Goal: Task Accomplishment & Management: Manage account settings

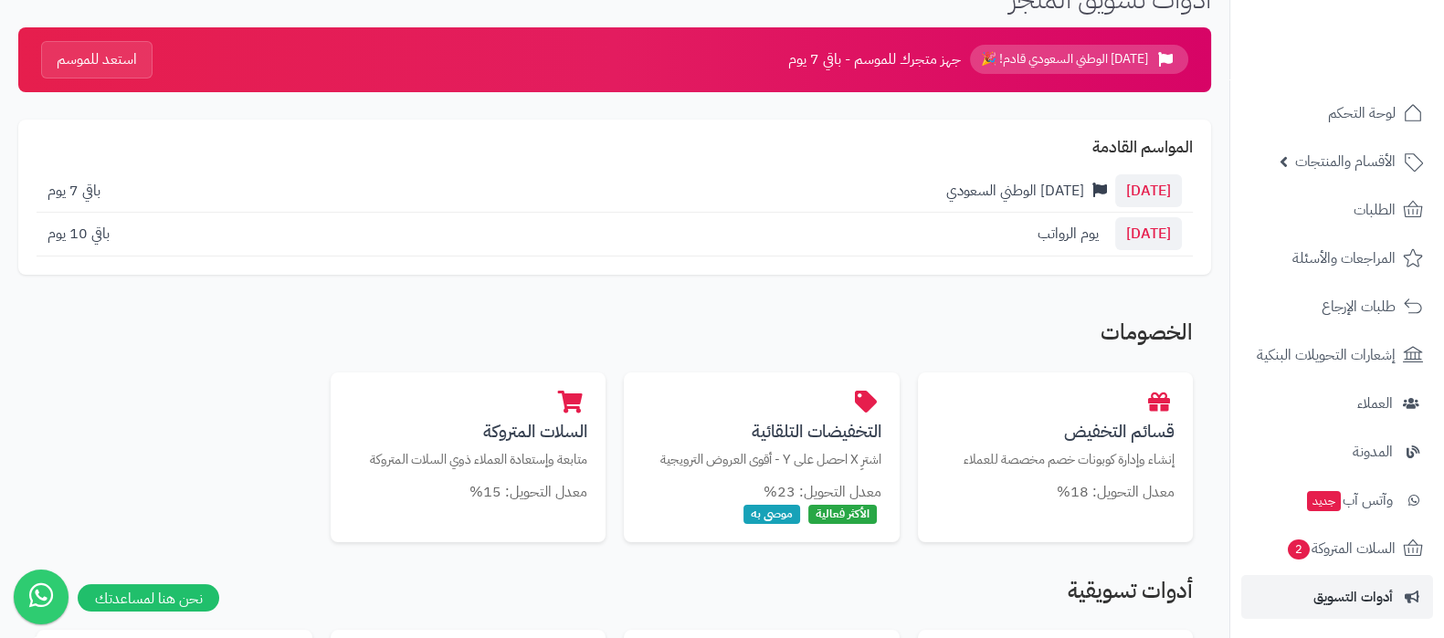
scroll to position [227, 0]
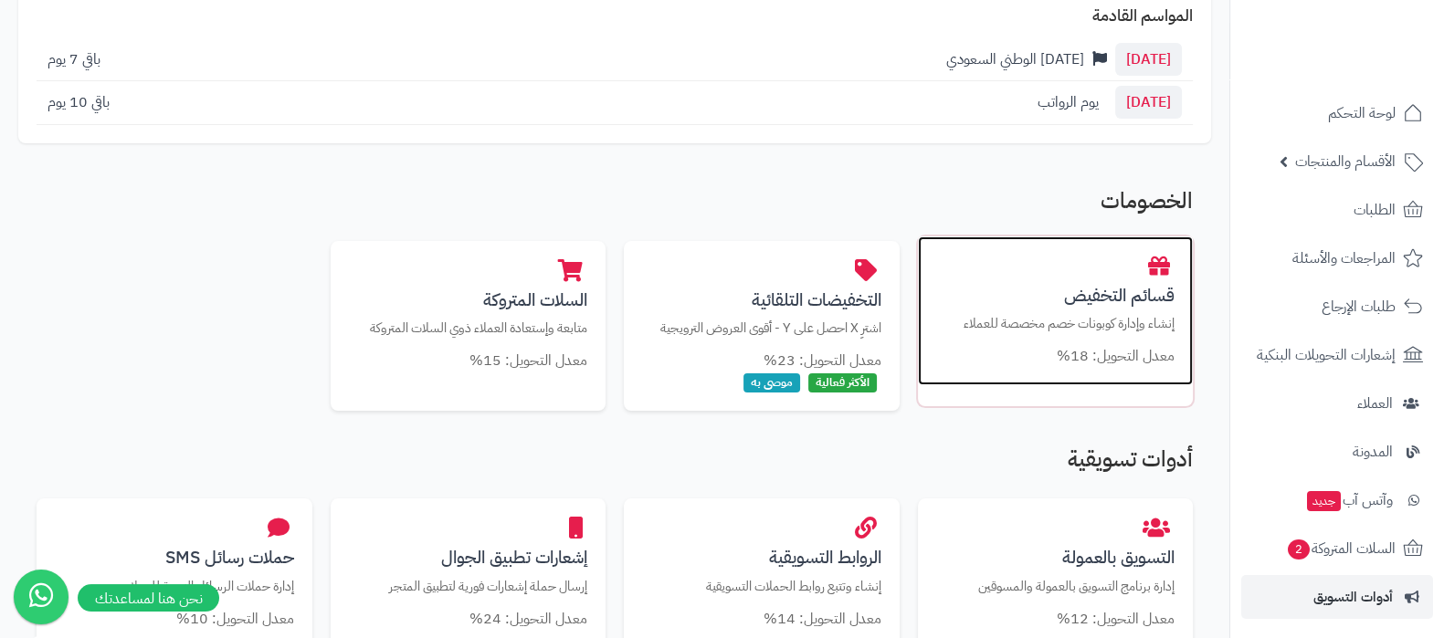
click at [1074, 288] on h3 "قسائم التخفيض" at bounding box center [1055, 295] width 239 height 19
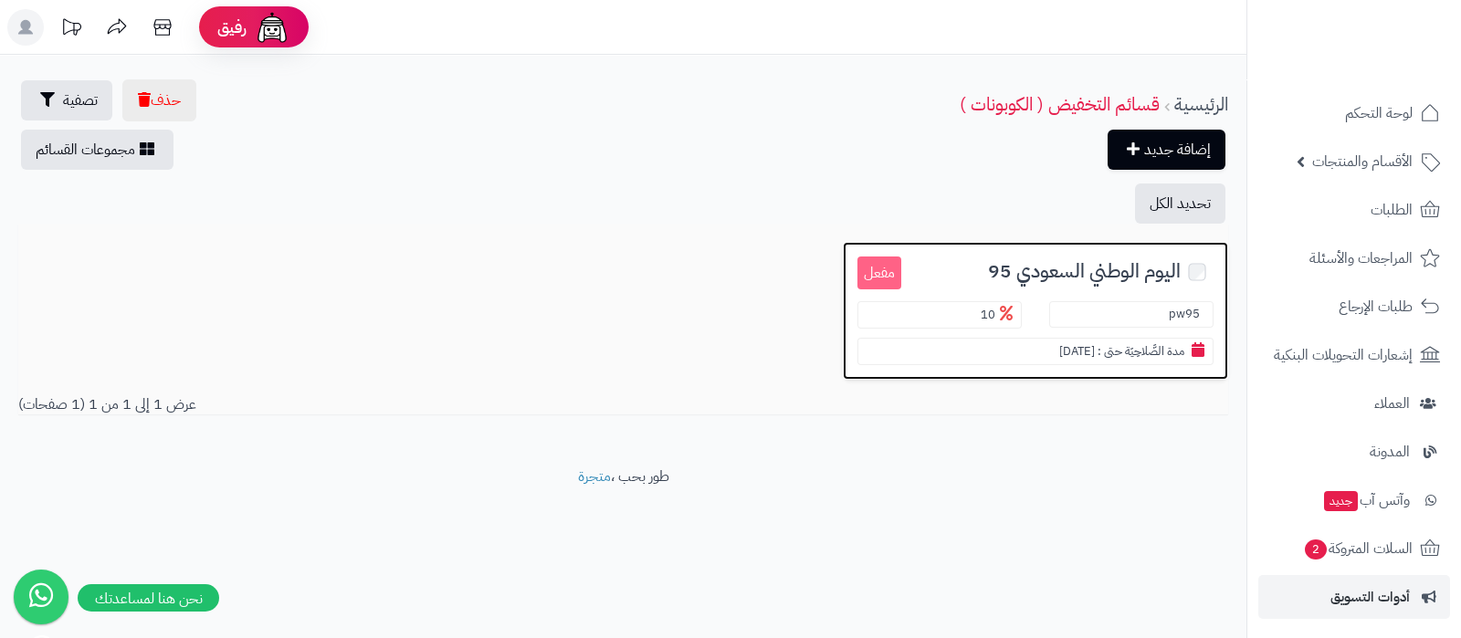
click at [1041, 261] on span "اليوم الوطني السعودي 95" at bounding box center [1084, 271] width 193 height 21
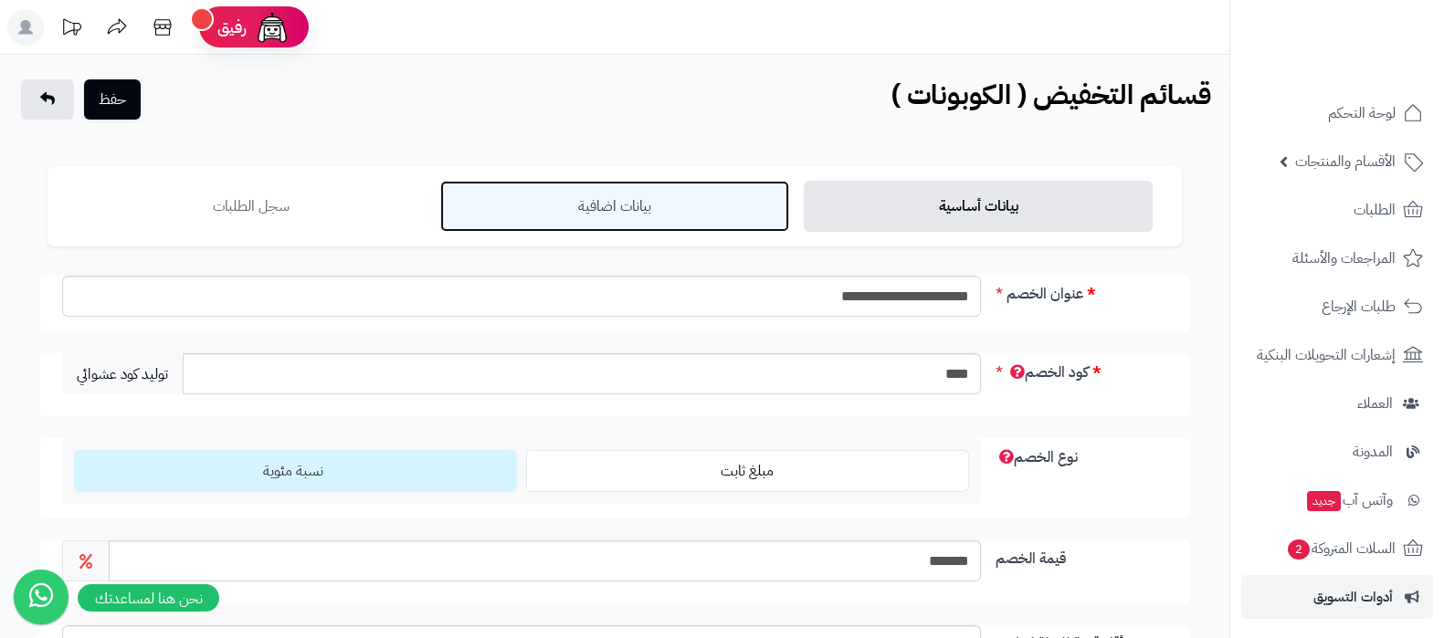
click at [591, 210] on link "بيانات اضافية" at bounding box center [614, 206] width 349 height 51
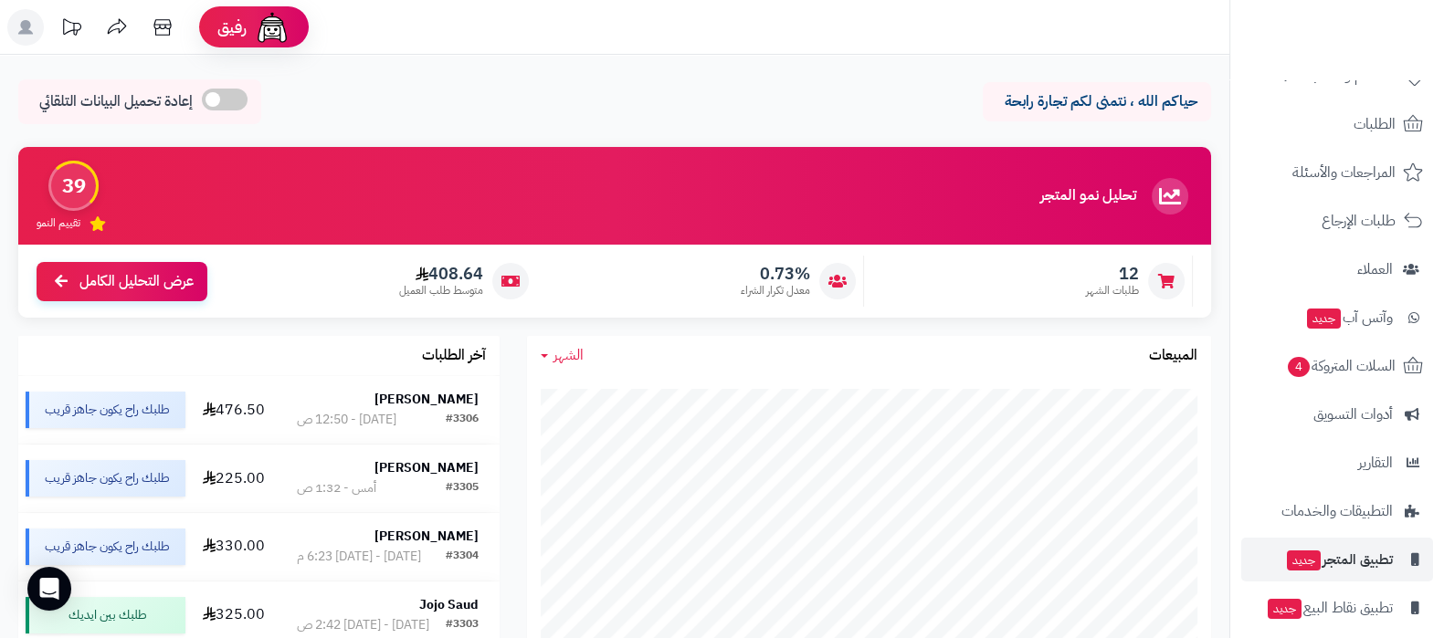
scroll to position [148, 0]
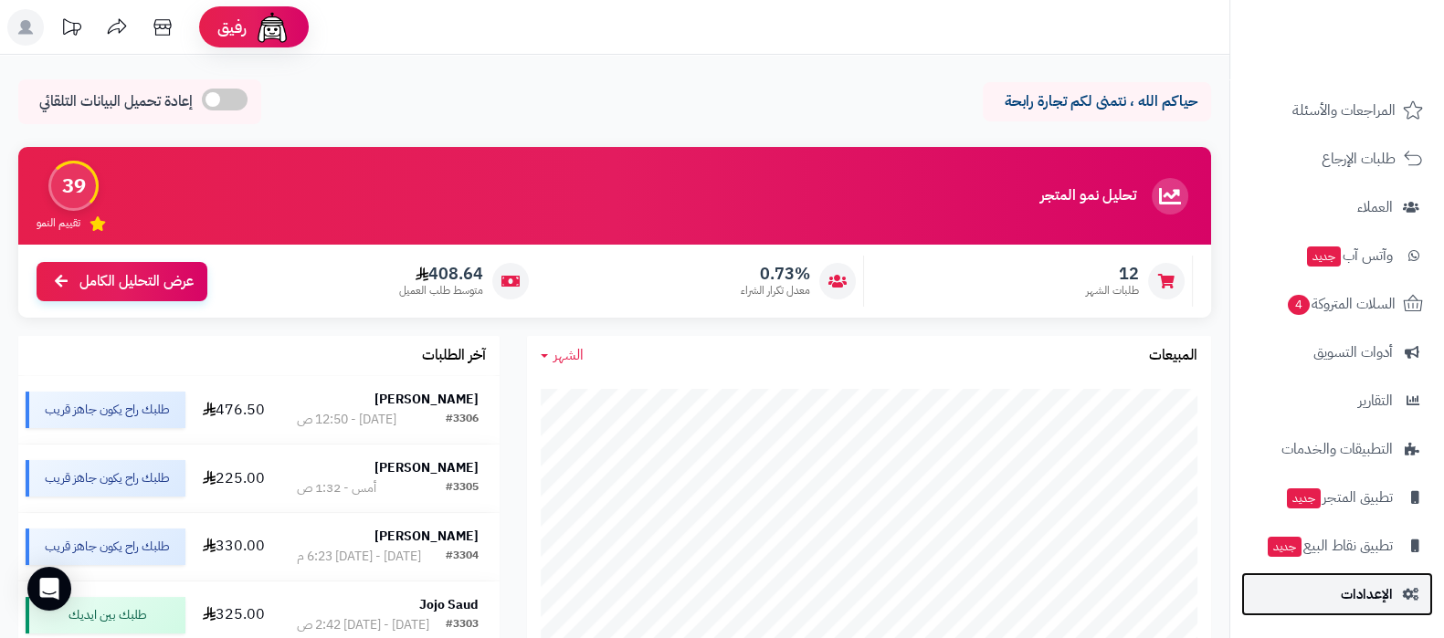
click at [1352, 594] on span "الإعدادات" at bounding box center [1367, 595] width 52 height 26
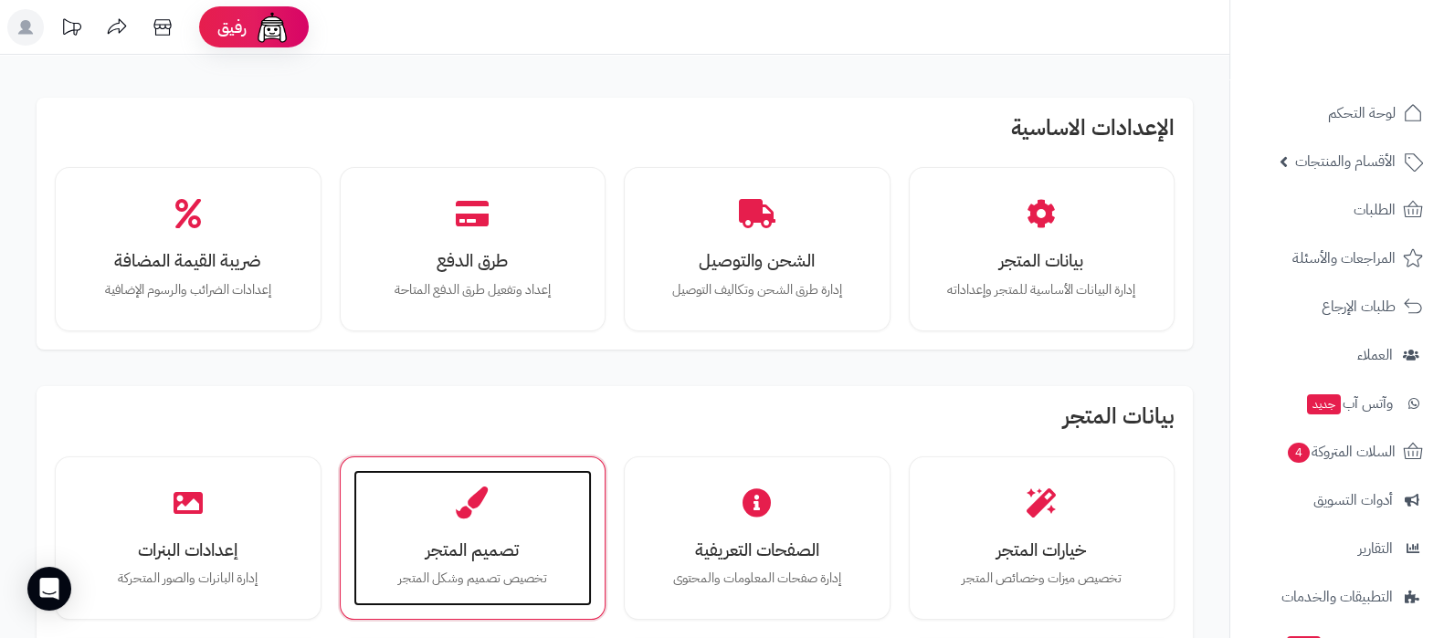
click at [502, 522] on div "تصميم المتجر تخصيص تصميم وشكل المتجر" at bounding box center [472, 538] width 239 height 137
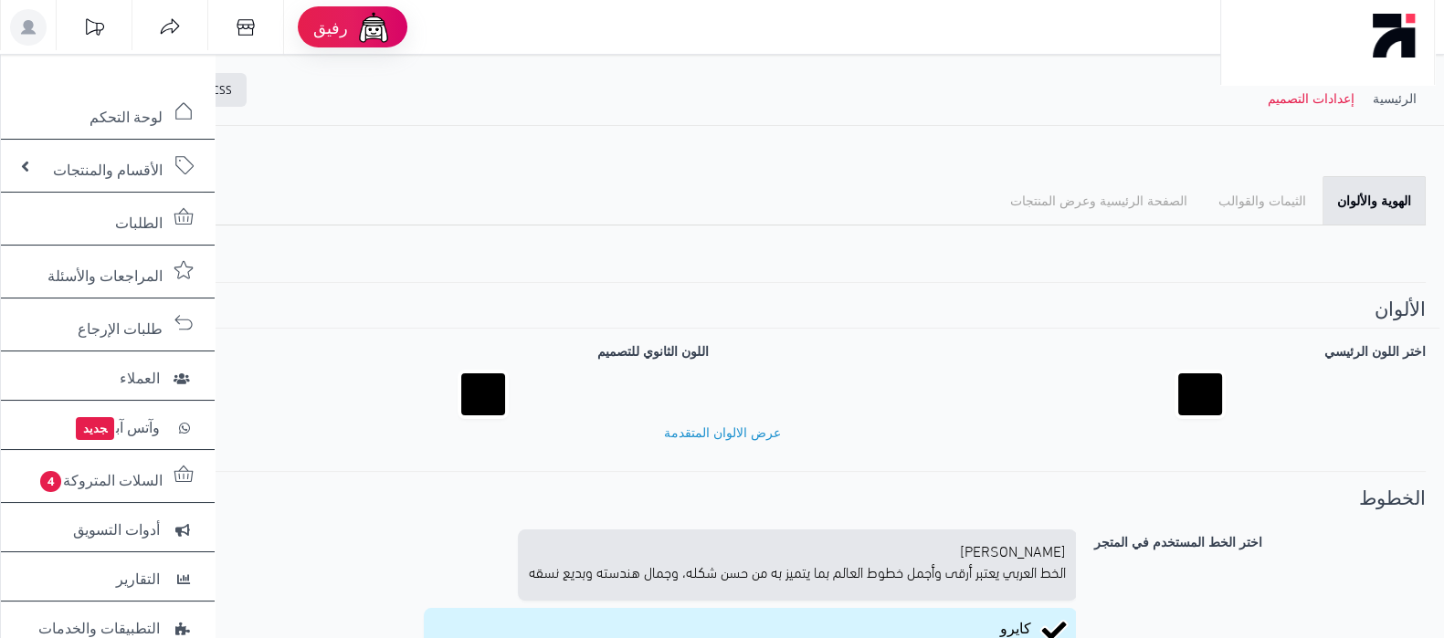
click at [80, 98] on span "إعدادات متقدمة" at bounding box center [83, 90] width 68 height 16
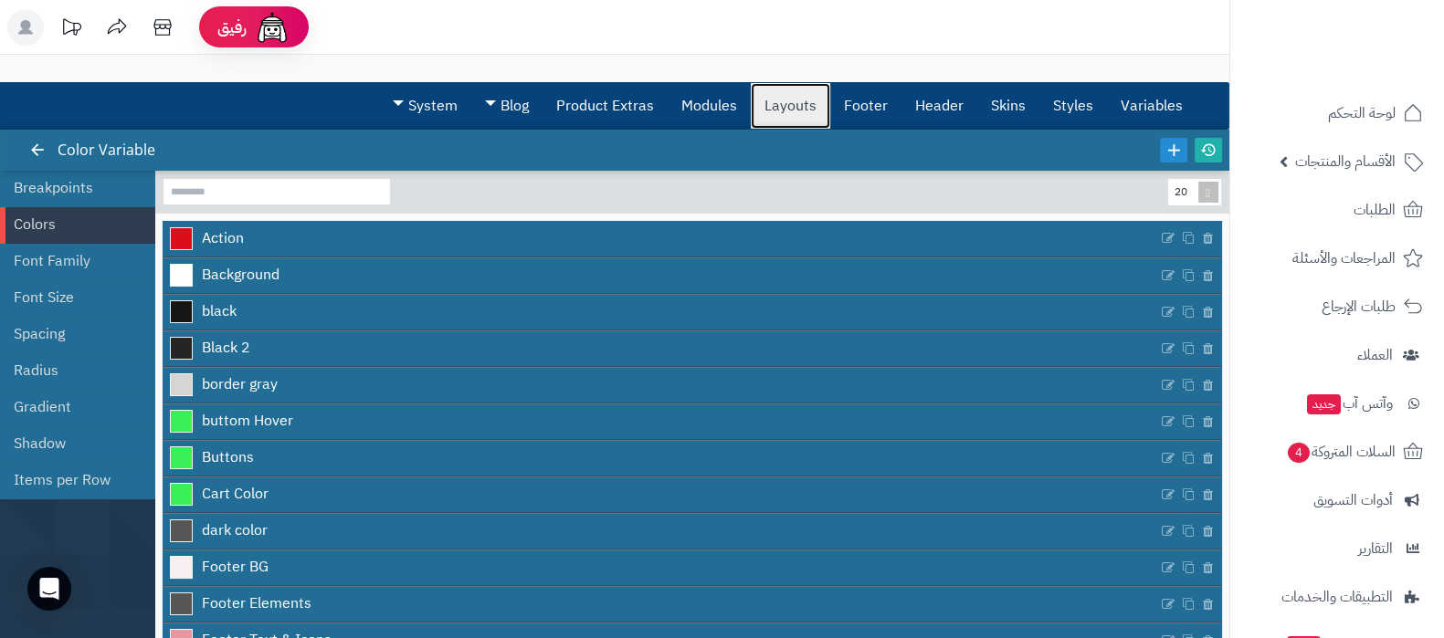
click at [795, 111] on link "Layouts" at bounding box center [790, 106] width 79 height 46
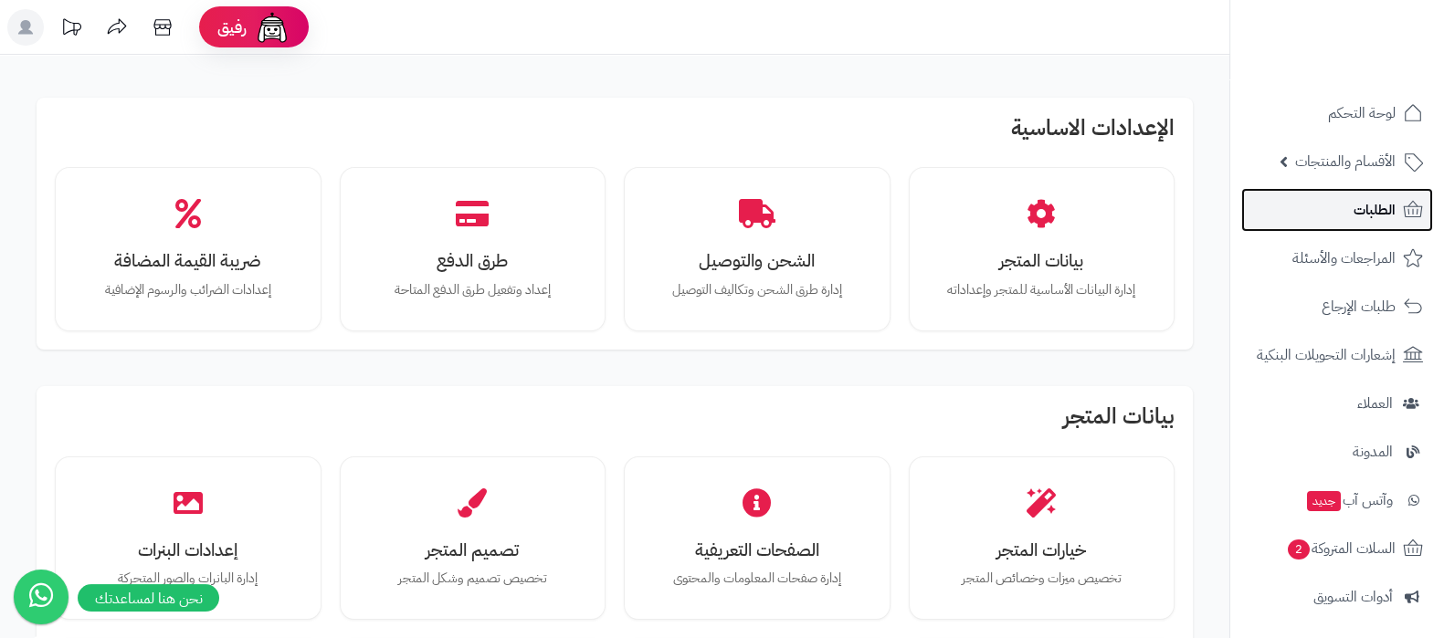
click at [1362, 227] on link "الطلبات" at bounding box center [1337, 210] width 192 height 44
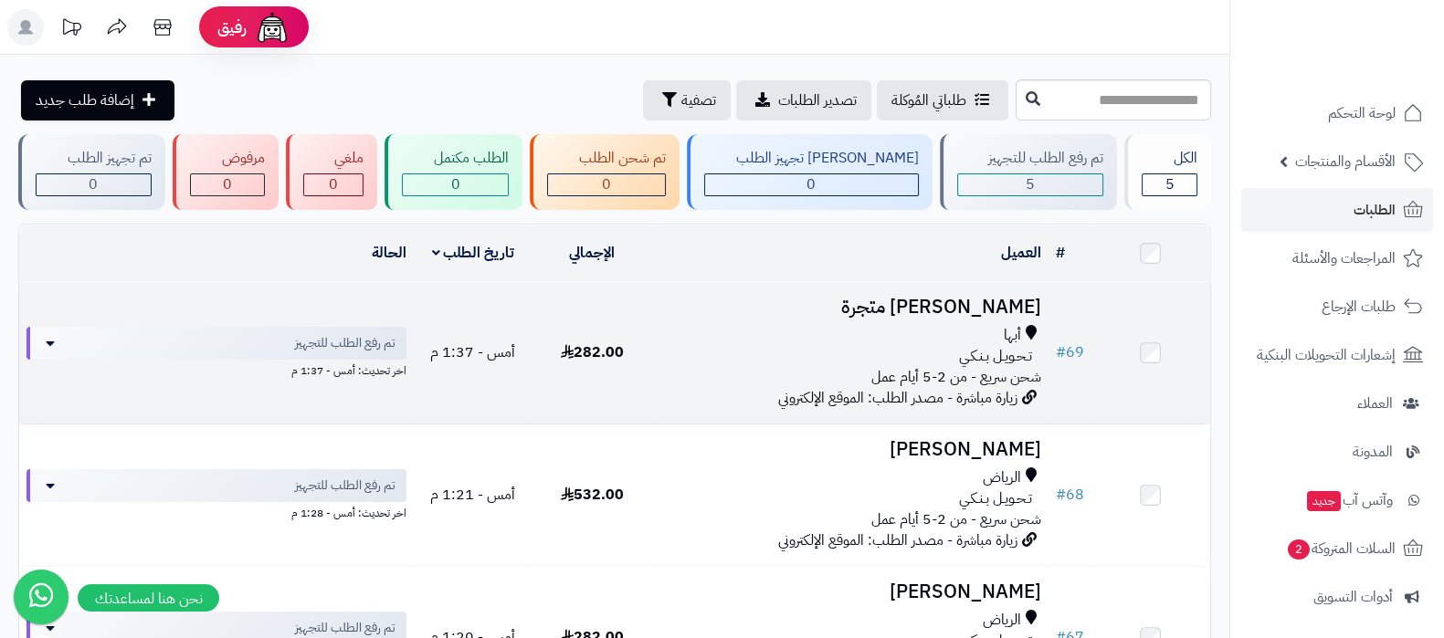
click at [978, 307] on h3 "محمد متجرة متجرة" at bounding box center [850, 307] width 382 height 21
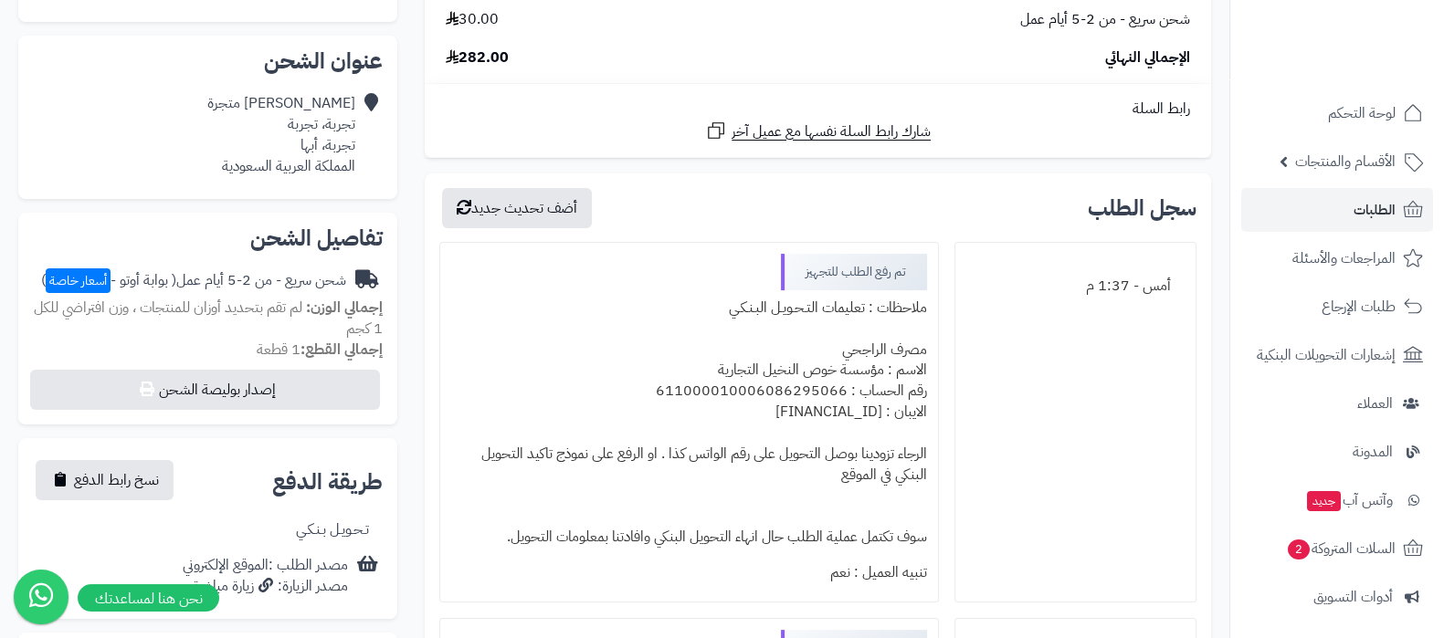
scroll to position [456, 0]
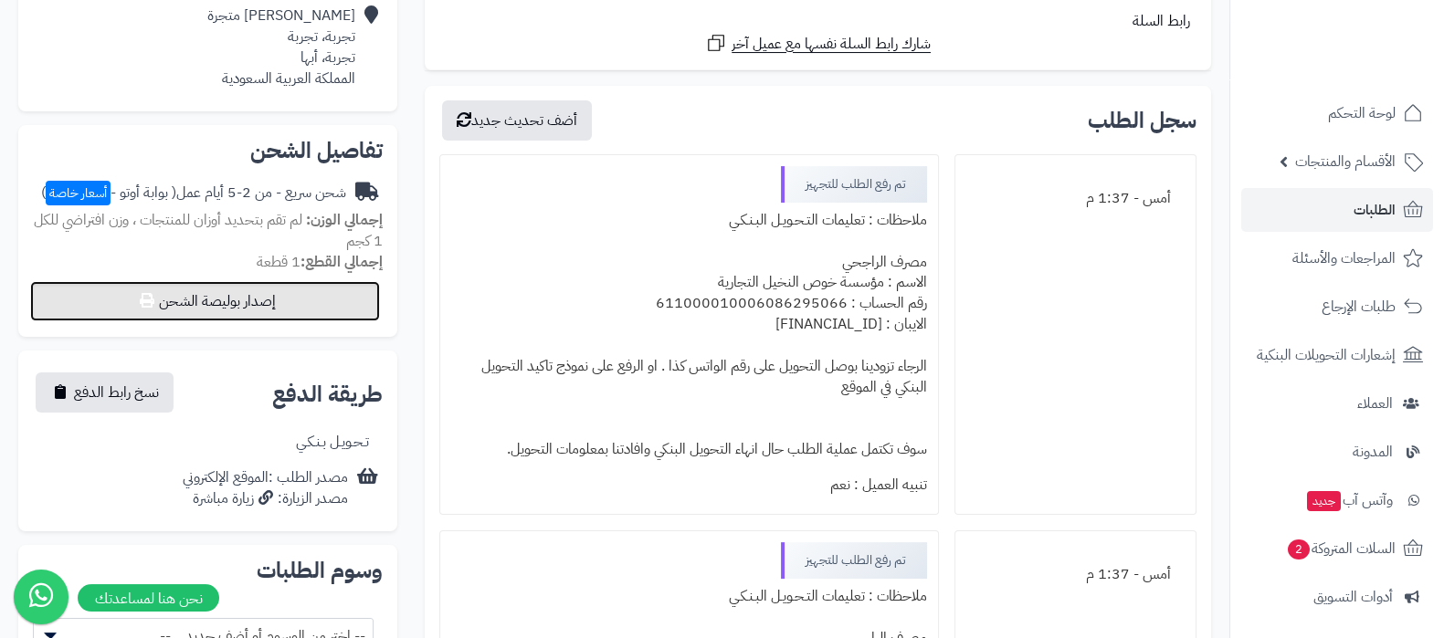
click at [229, 321] on button "إصدار بوليصة الشحن" at bounding box center [205, 301] width 350 height 40
select select "***"
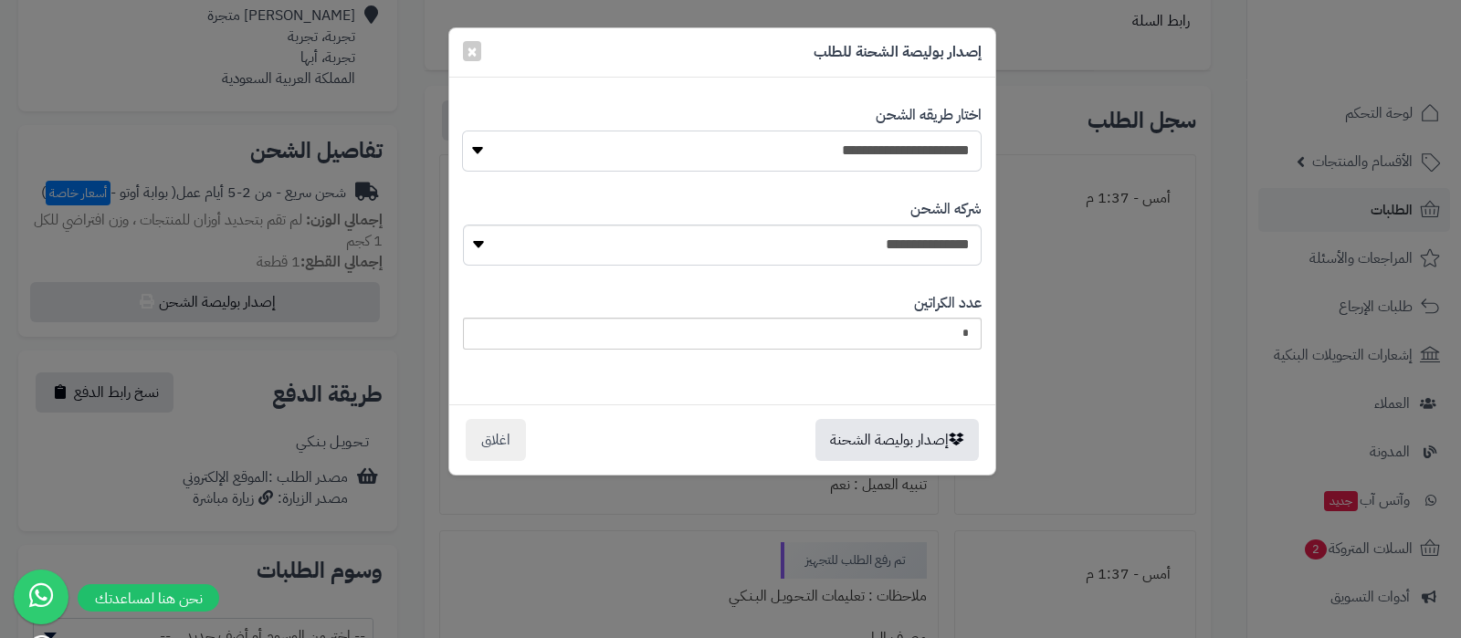
click at [919, 163] on select "**********" at bounding box center [721, 151] width 519 height 41
click at [462, 131] on select "**********" at bounding box center [721, 151] width 519 height 41
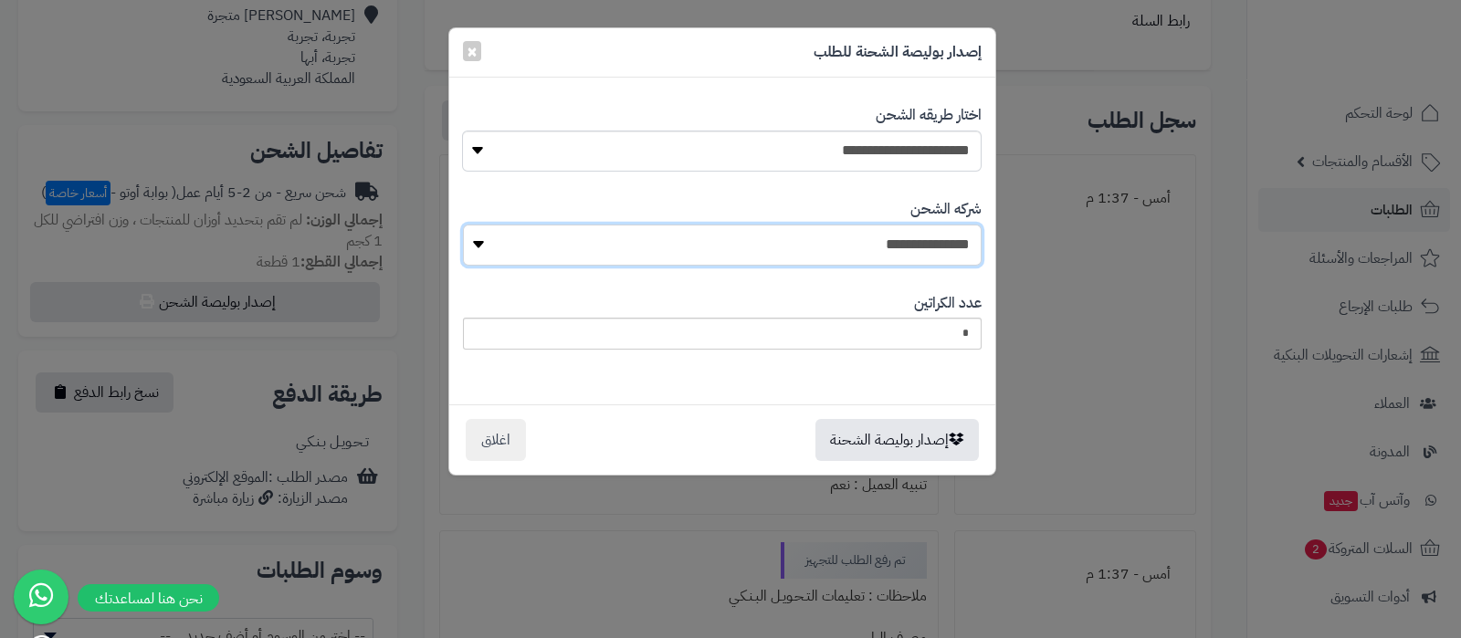
click at [924, 239] on select "**********" at bounding box center [722, 245] width 519 height 41
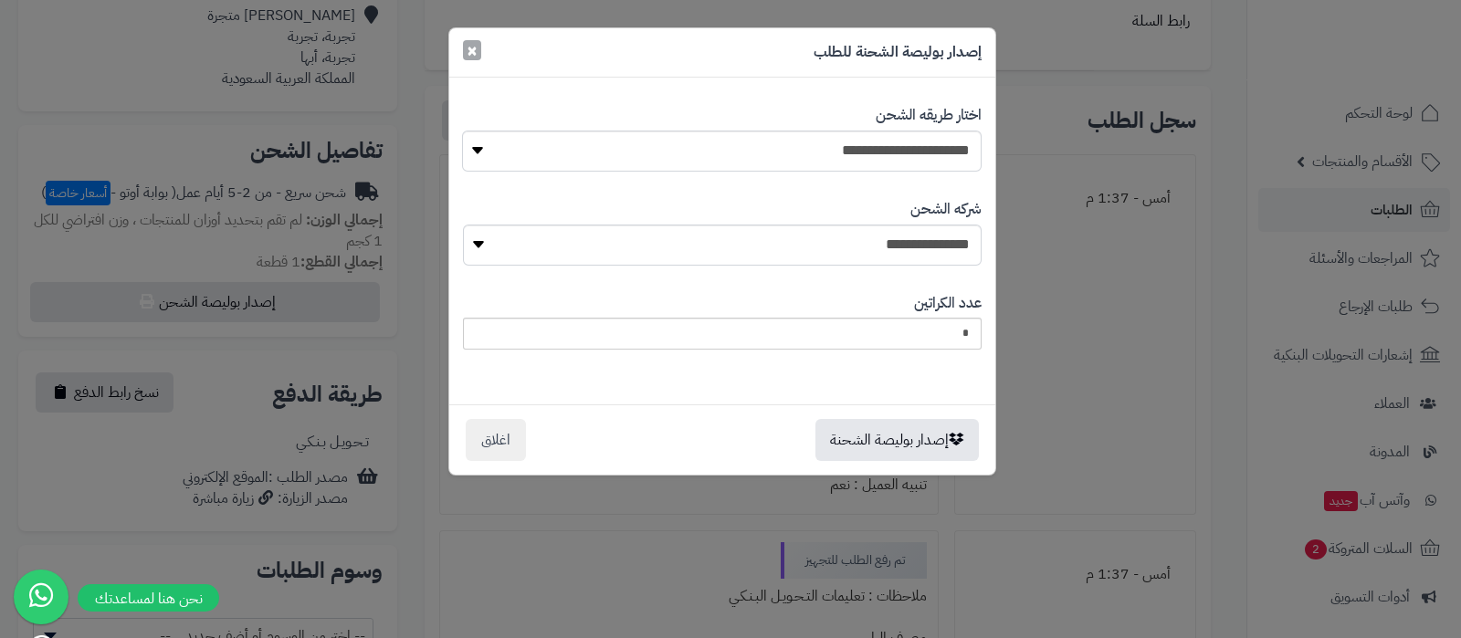
click at [474, 48] on span "×" at bounding box center [472, 50] width 11 height 27
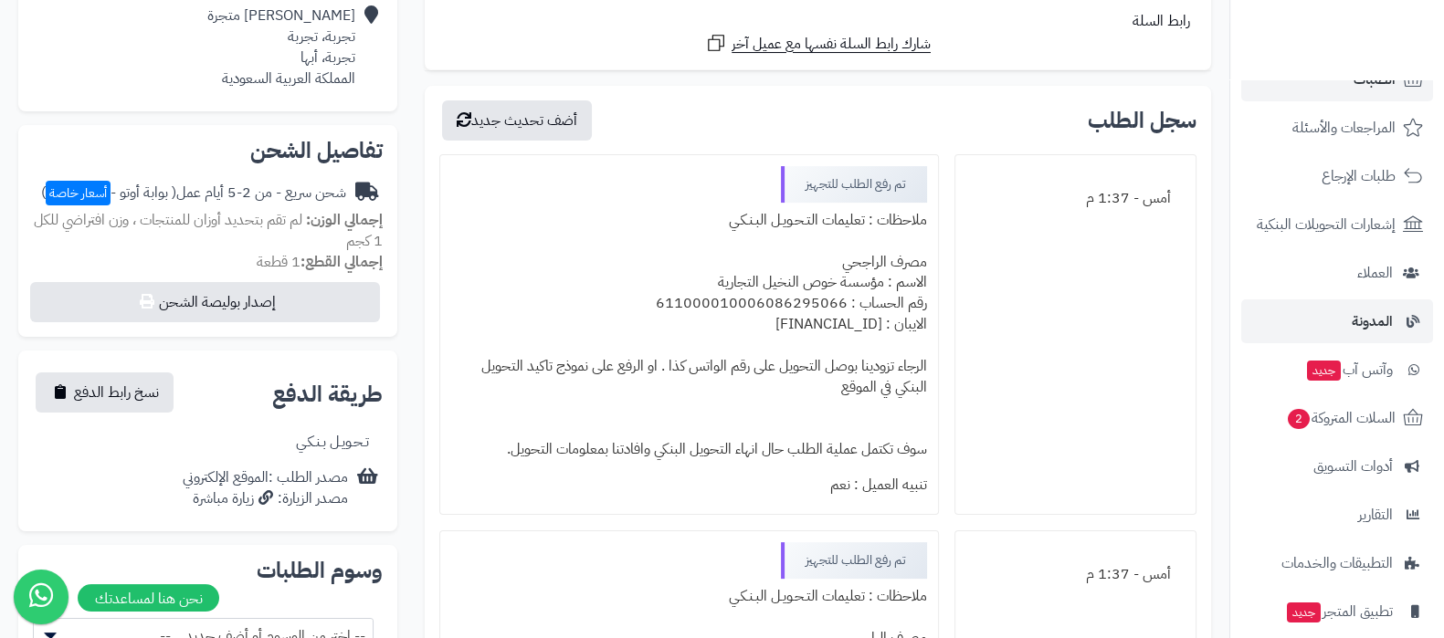
scroll to position [227, 0]
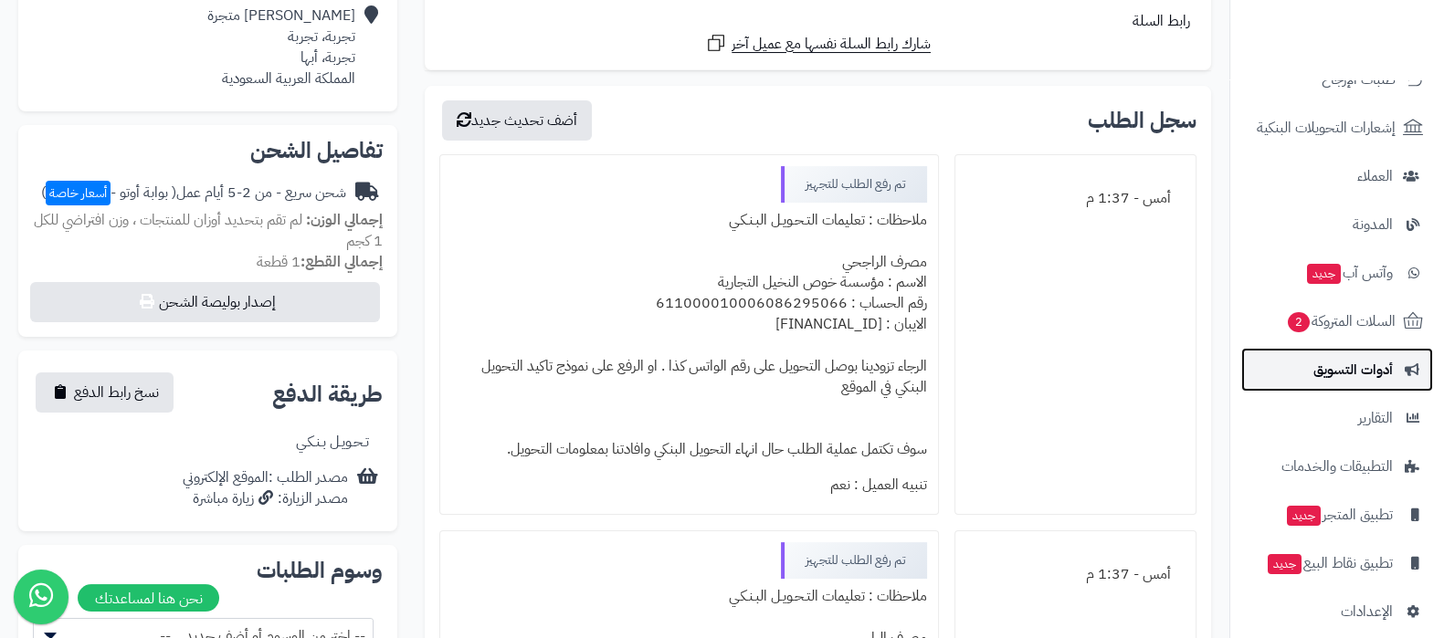
click at [1329, 376] on span "أدوات التسويق" at bounding box center [1352, 370] width 79 height 26
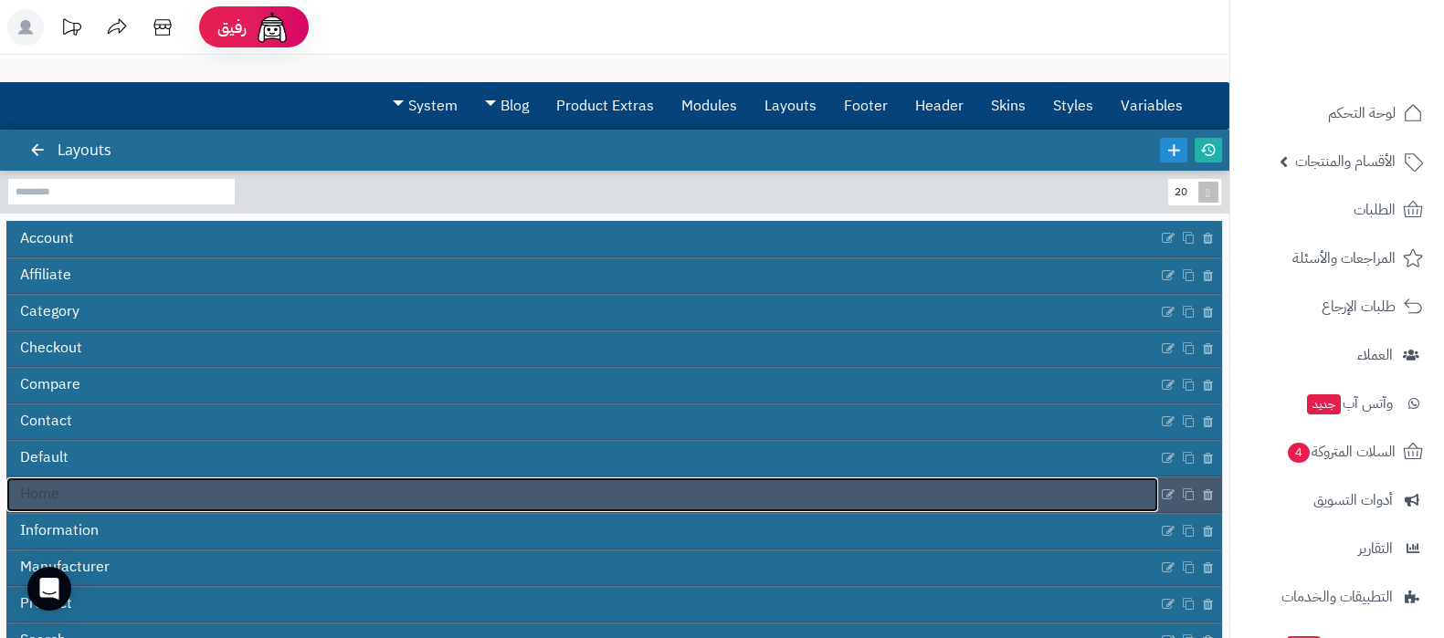
click at [639, 501] on link "Home" at bounding box center [582, 495] width 1152 height 35
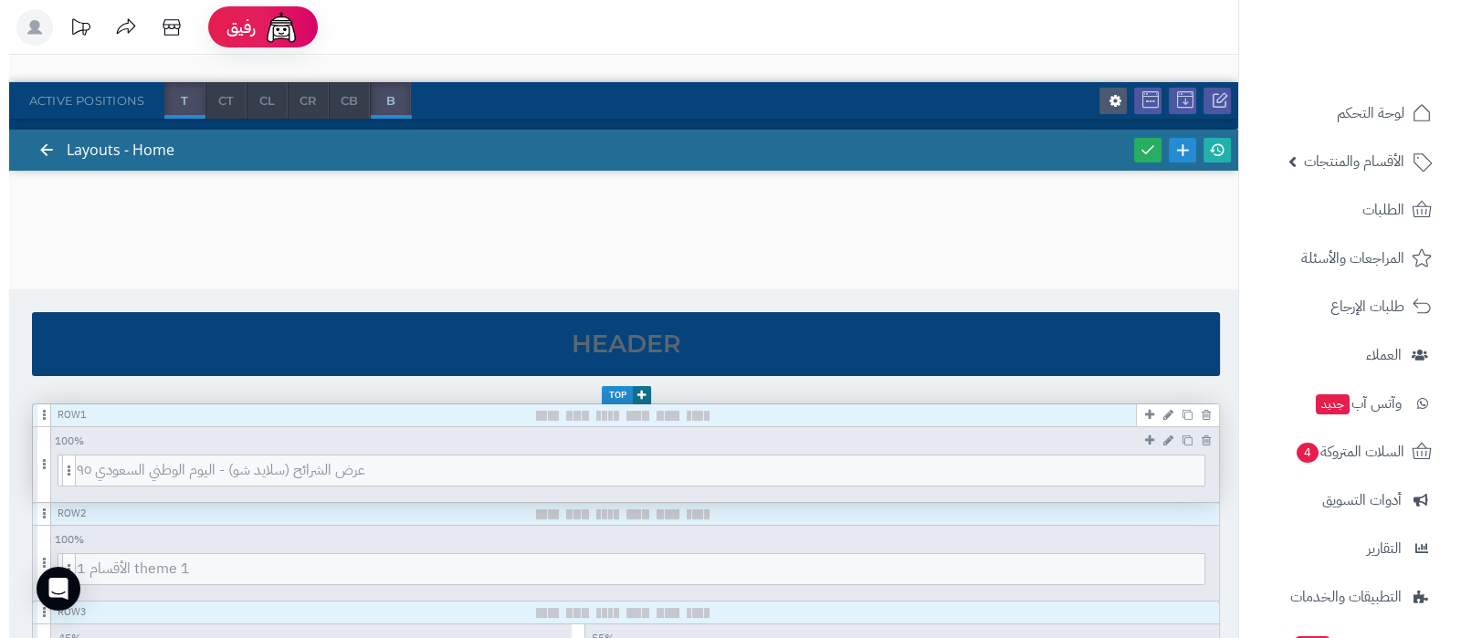
scroll to position [227, 0]
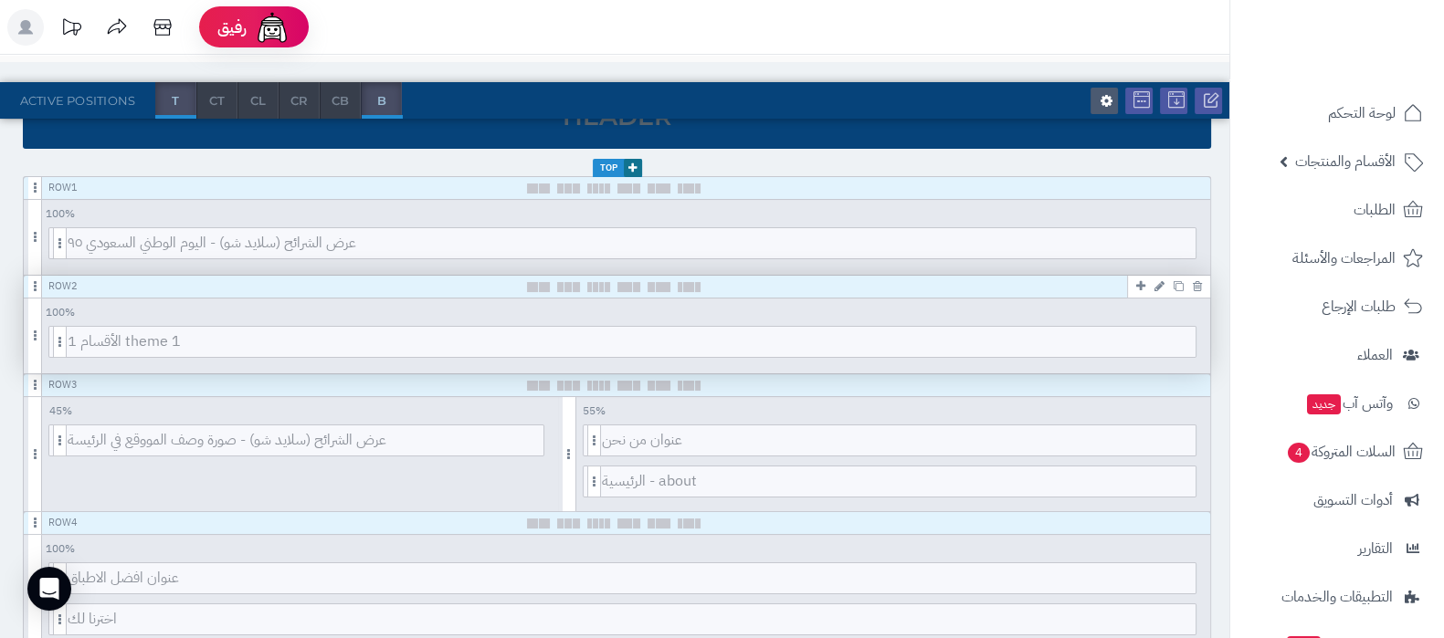
click at [1158, 281] on icon at bounding box center [1159, 286] width 10 height 12
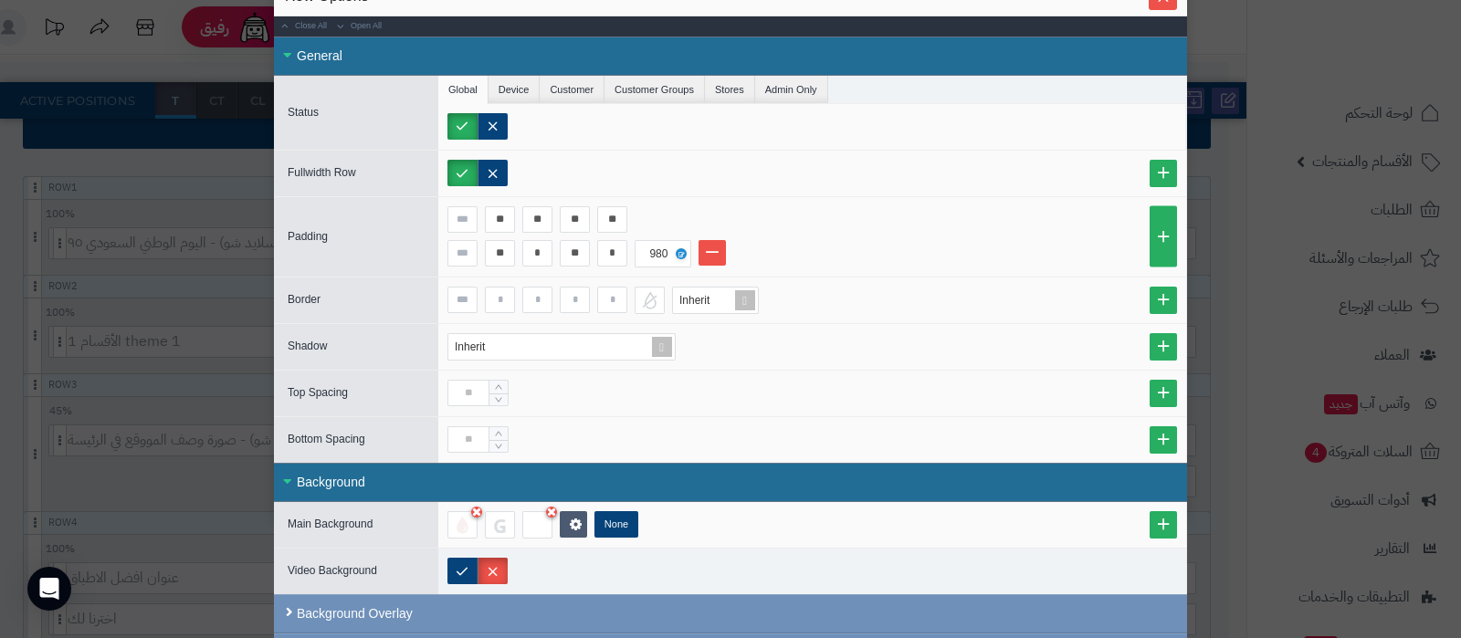
scroll to position [86, 0]
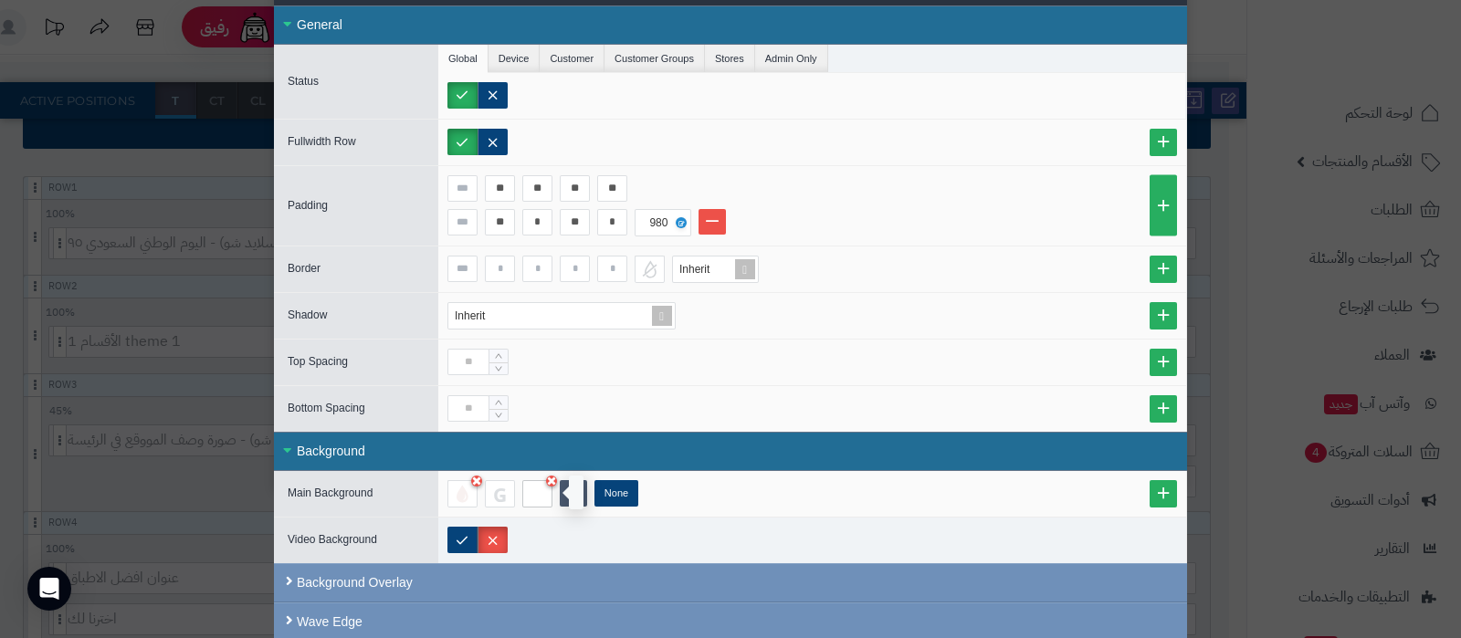
click at [547, 491] on div at bounding box center [537, 493] width 30 height 27
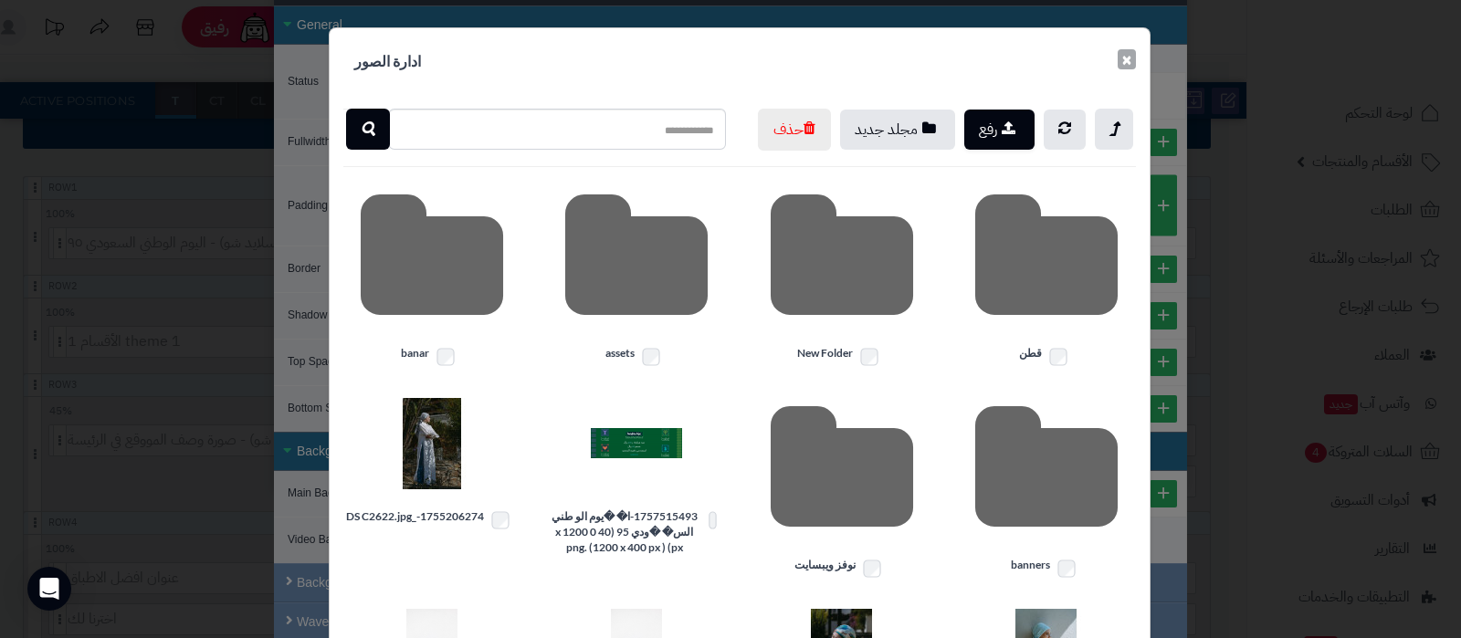
click at [1135, 63] on button "×" at bounding box center [1127, 59] width 18 height 20
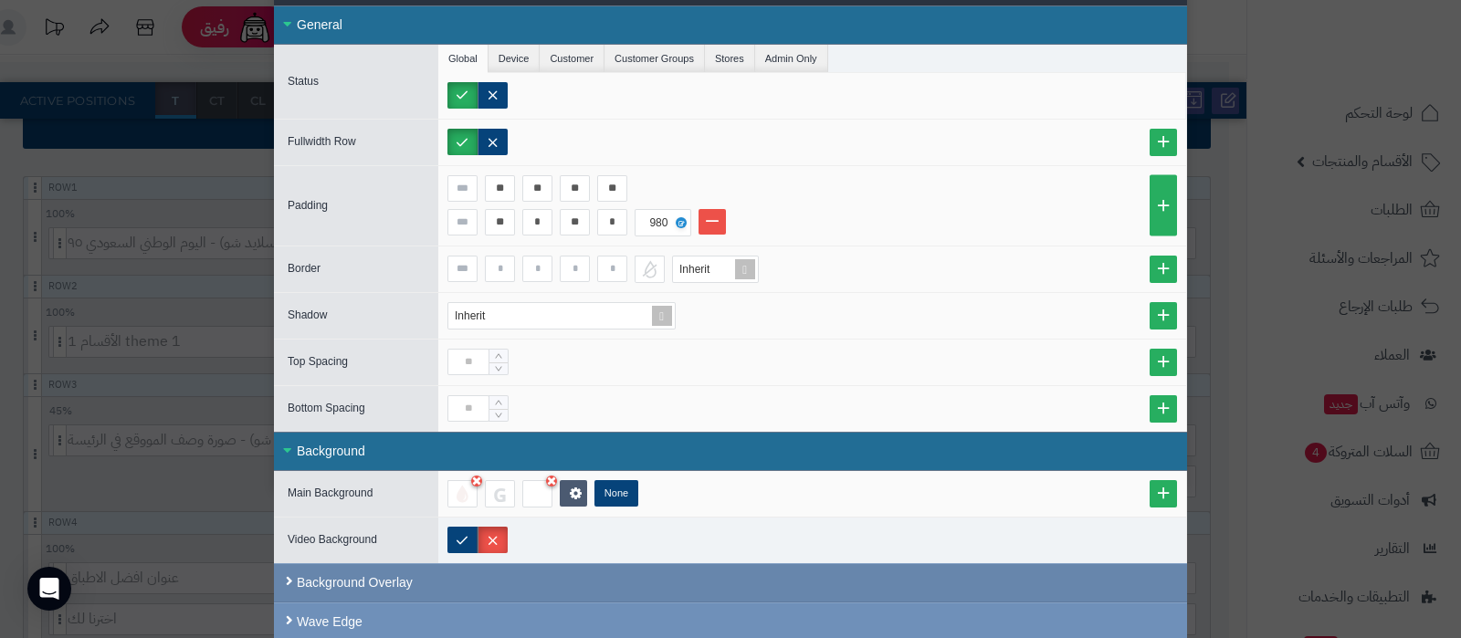
click at [514, 586] on div "Background Overlay" at bounding box center [730, 583] width 913 height 39
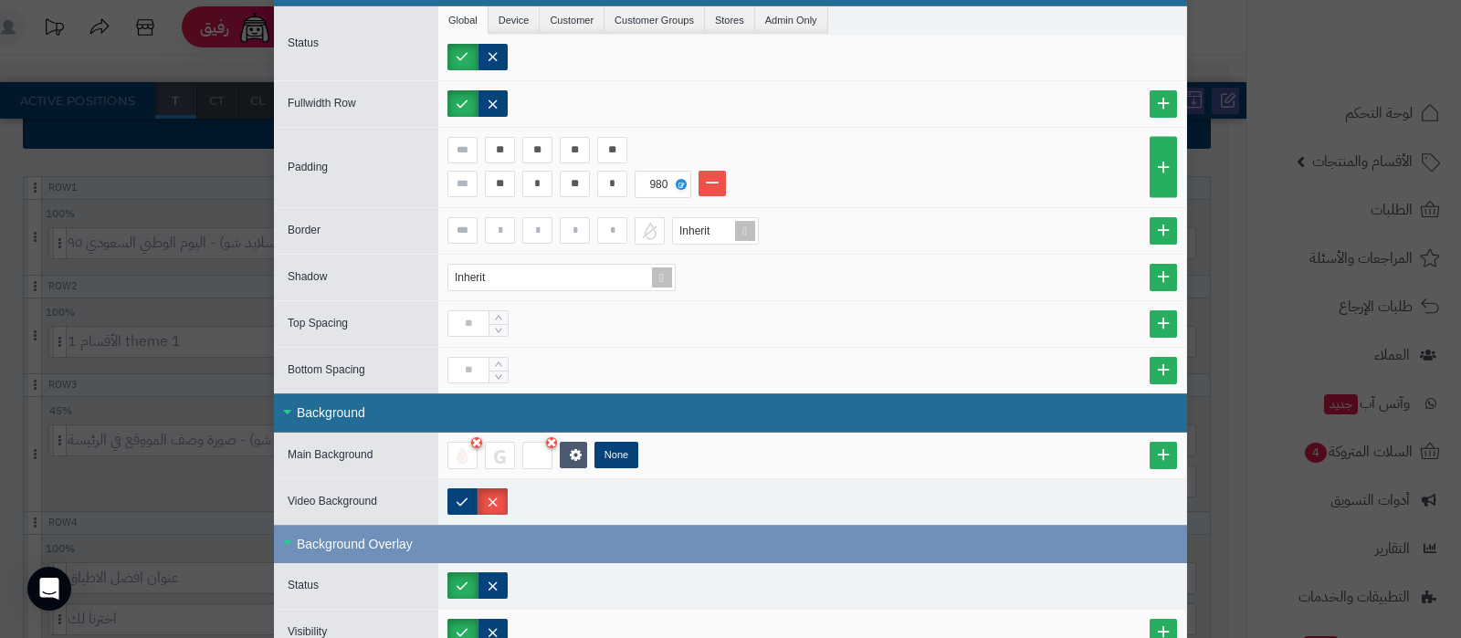
scroll to position [160, 0]
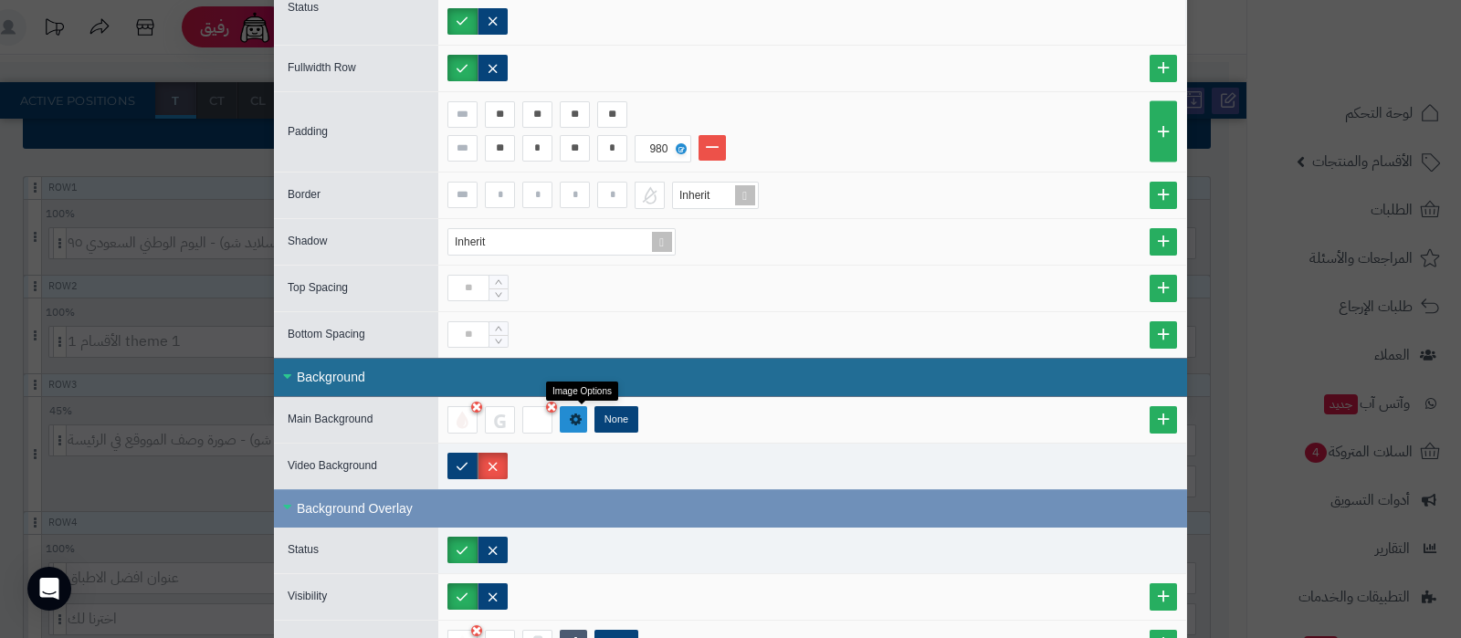
click at [583, 423] on icon at bounding box center [576, 419] width 13 height 15
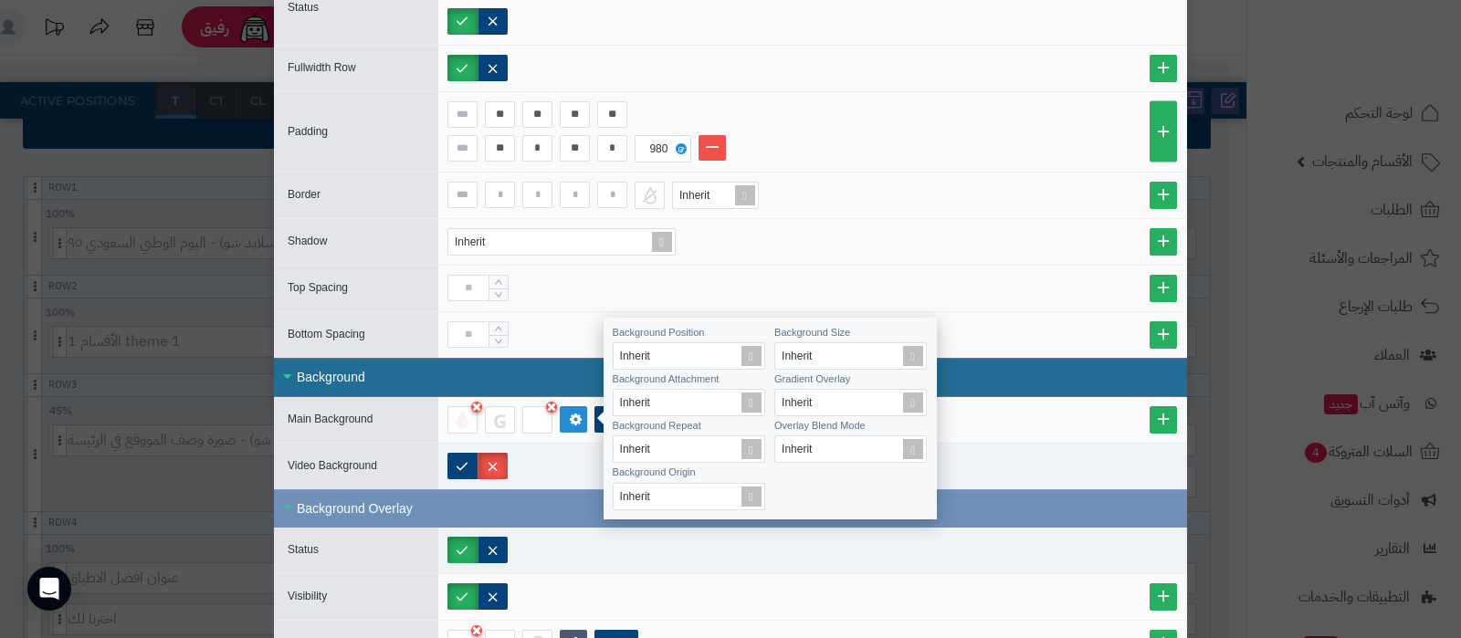
scroll to position [0, 0]
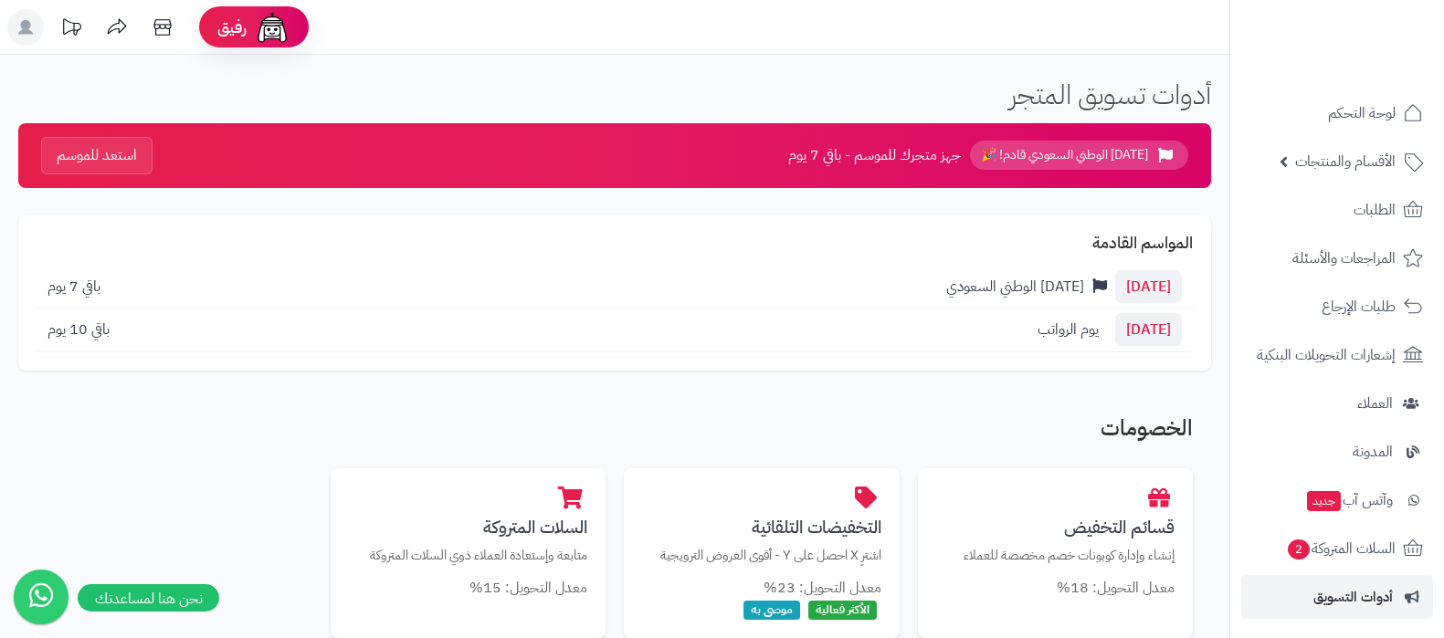
scroll to position [456, 0]
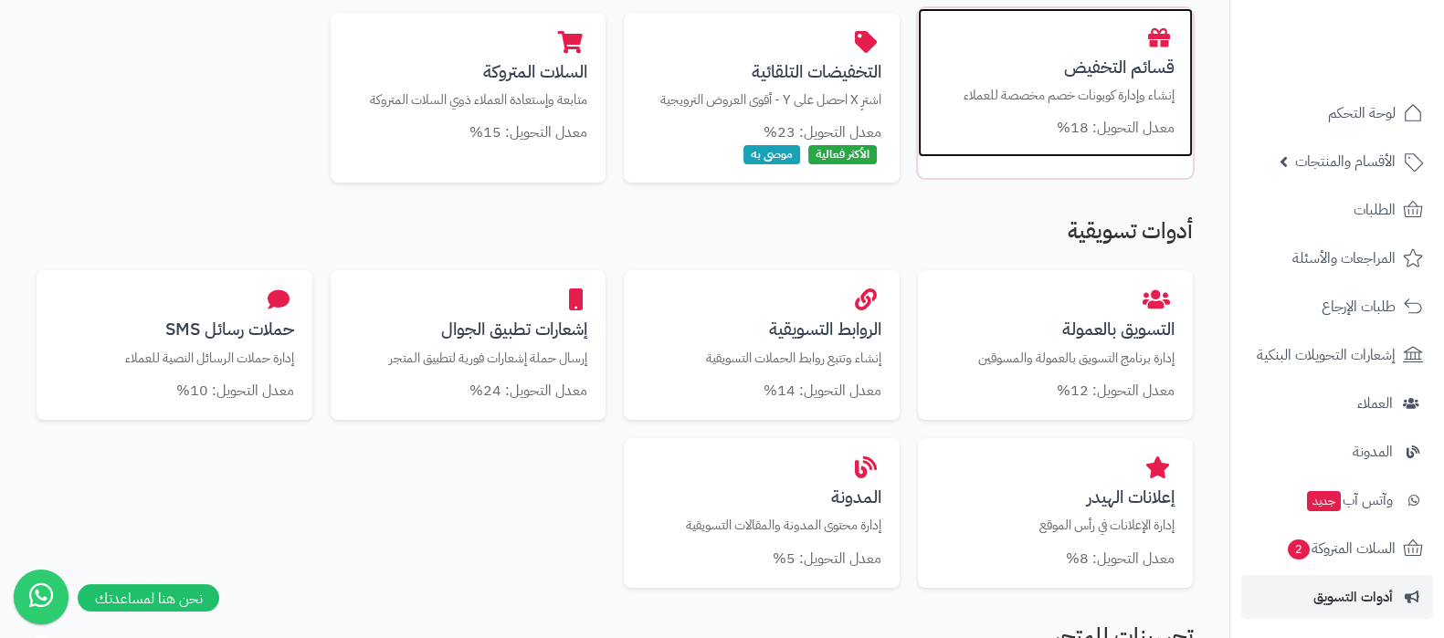
click at [1118, 70] on h3 "قسائم التخفيض" at bounding box center [1055, 67] width 239 height 19
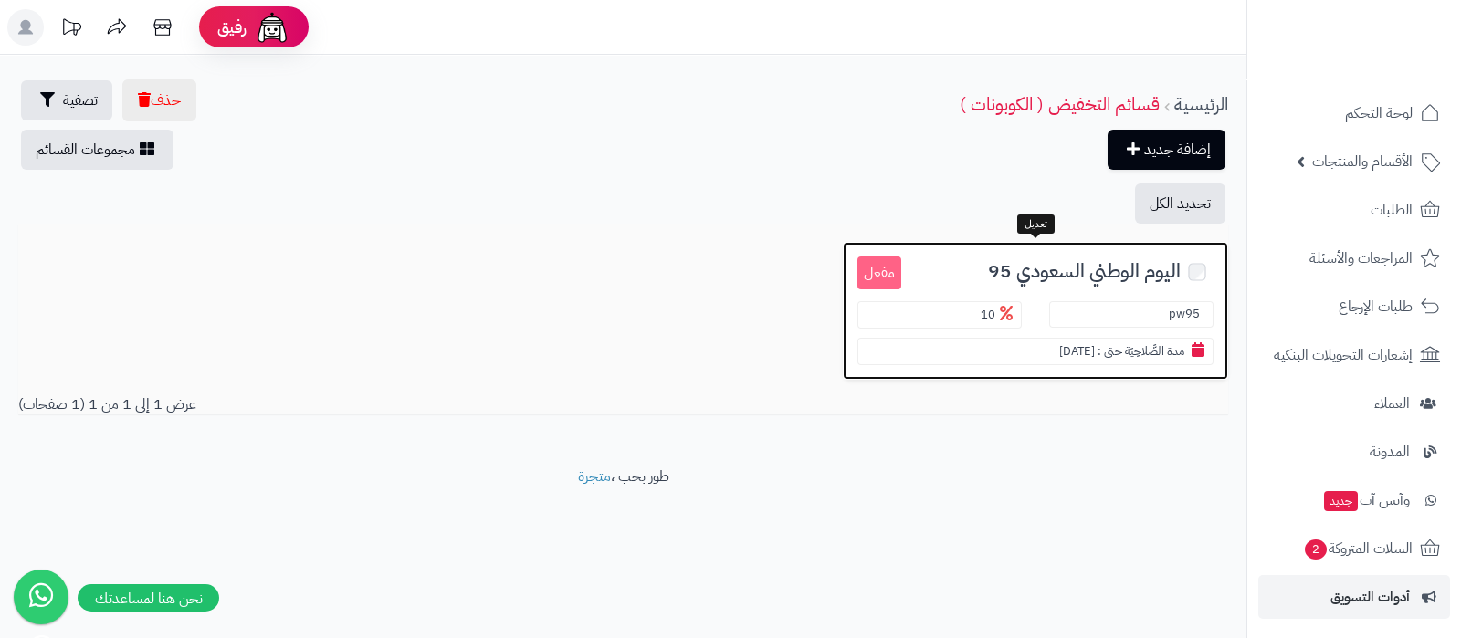
click at [1066, 269] on span "اليوم الوطني السعودي 95" at bounding box center [1084, 271] width 193 height 21
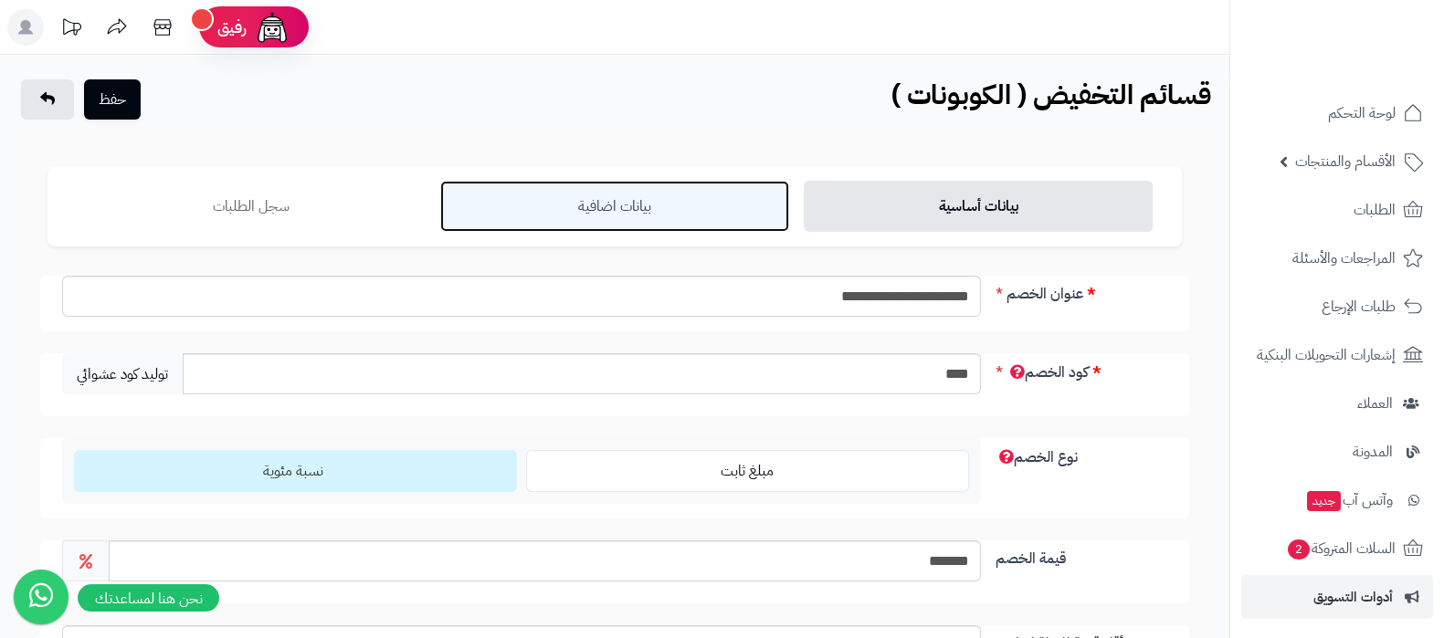
click at [652, 214] on link "بيانات اضافية" at bounding box center [614, 206] width 349 height 51
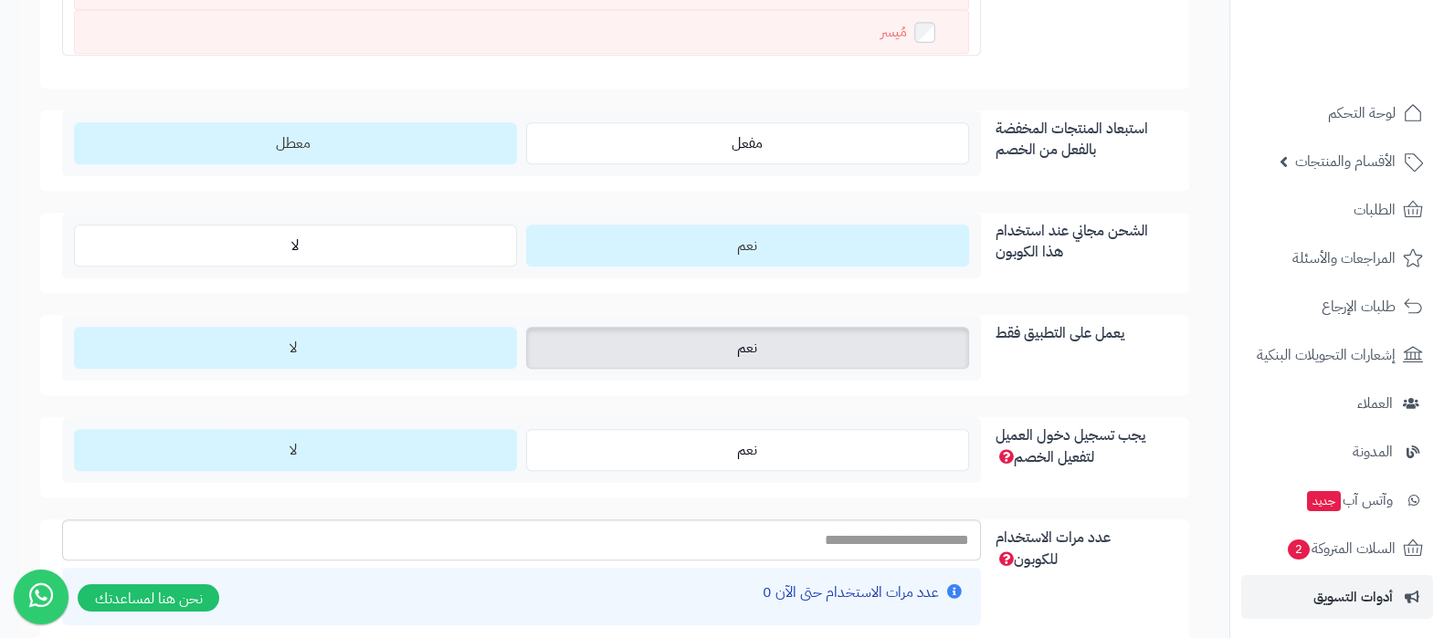
scroll to position [1712, 0]
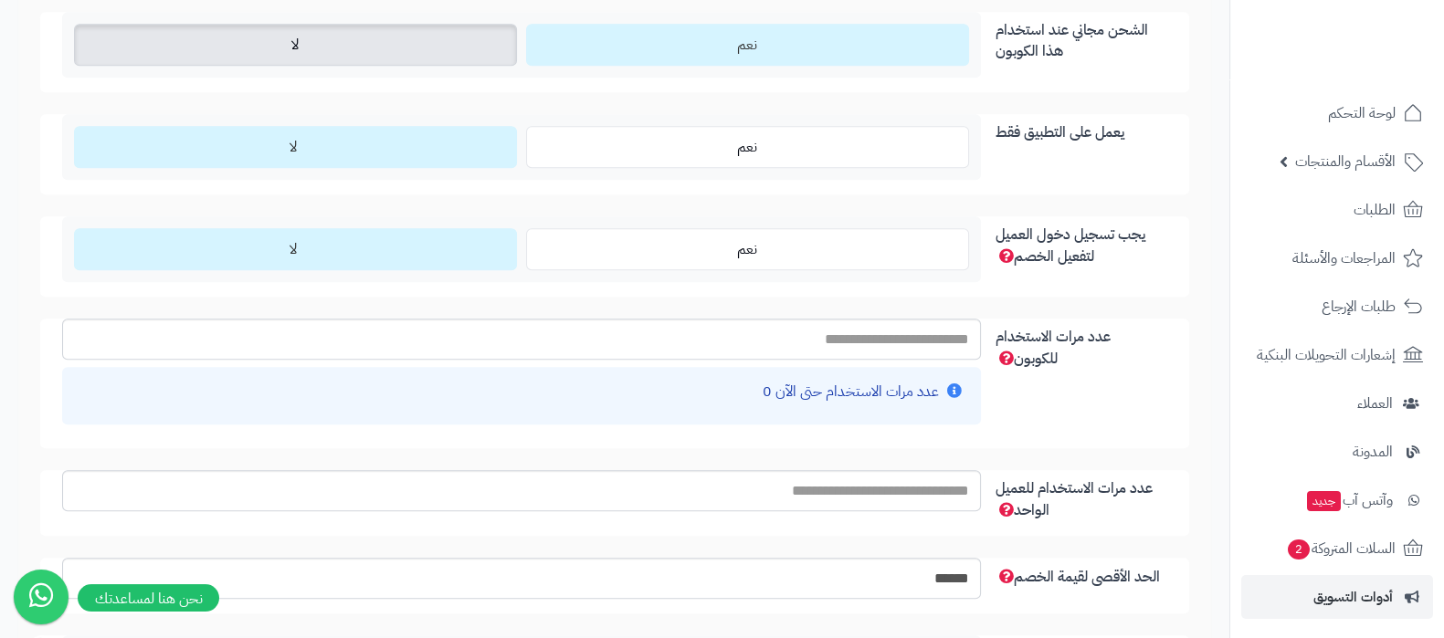
click at [373, 56] on label "لا" at bounding box center [295, 45] width 443 height 42
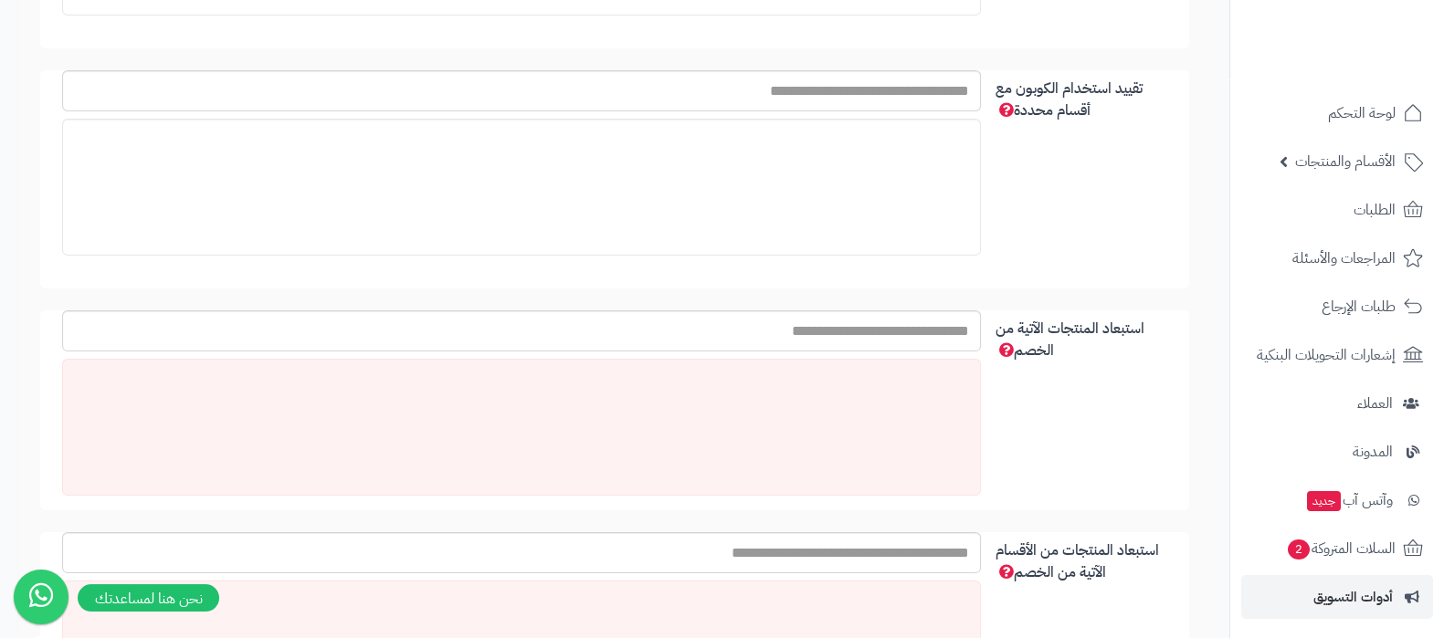
scroll to position [0, 0]
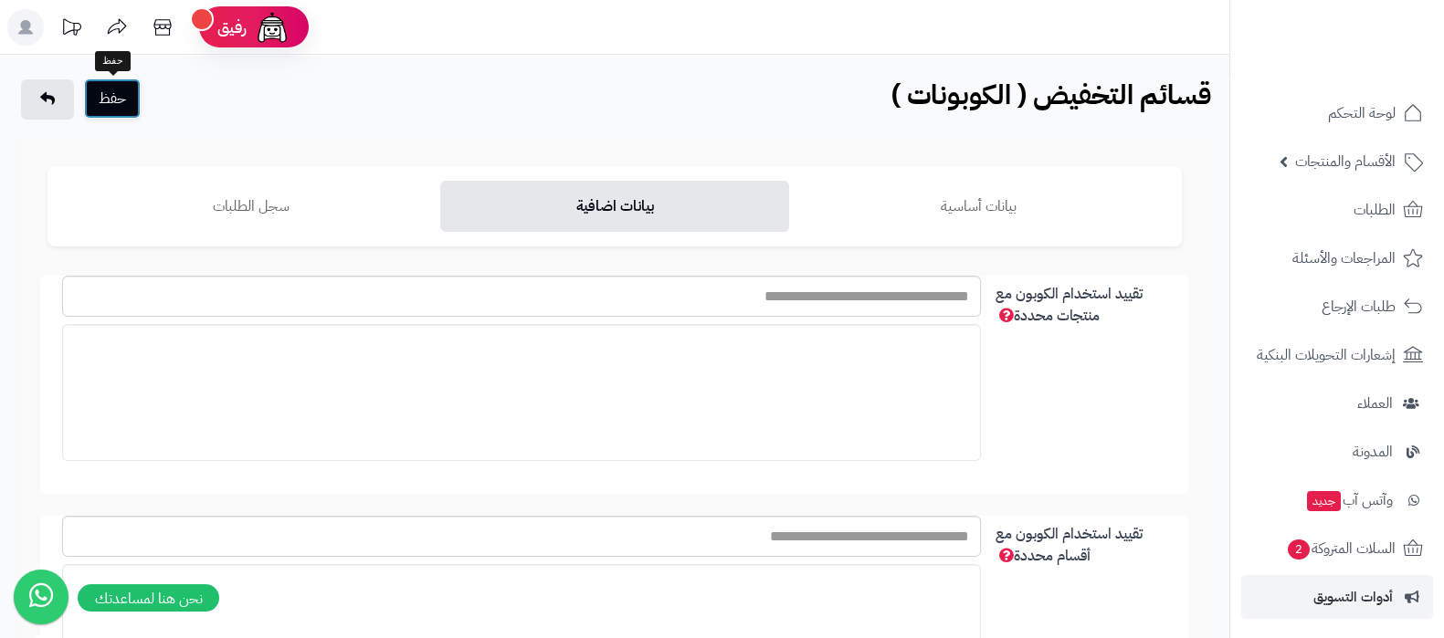
click at [120, 93] on button "حفظ" at bounding box center [112, 99] width 57 height 40
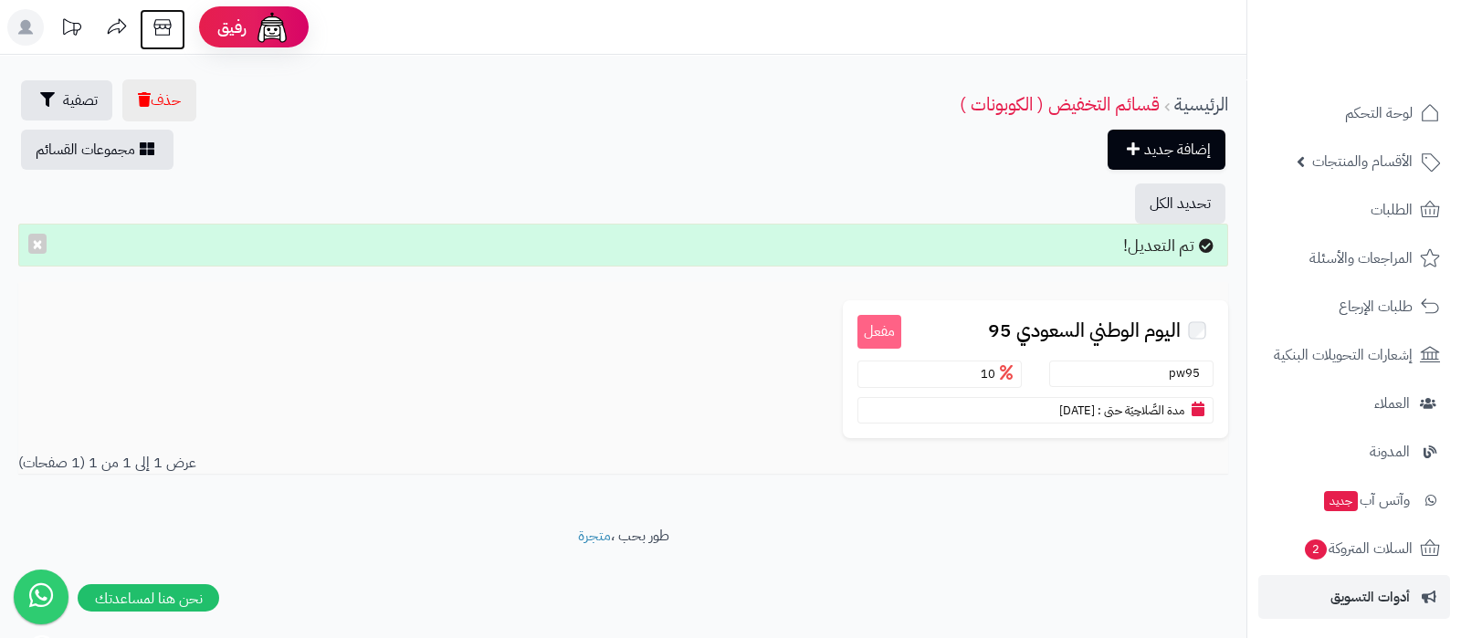
click at [158, 20] on icon at bounding box center [161, 27] width 17 height 16
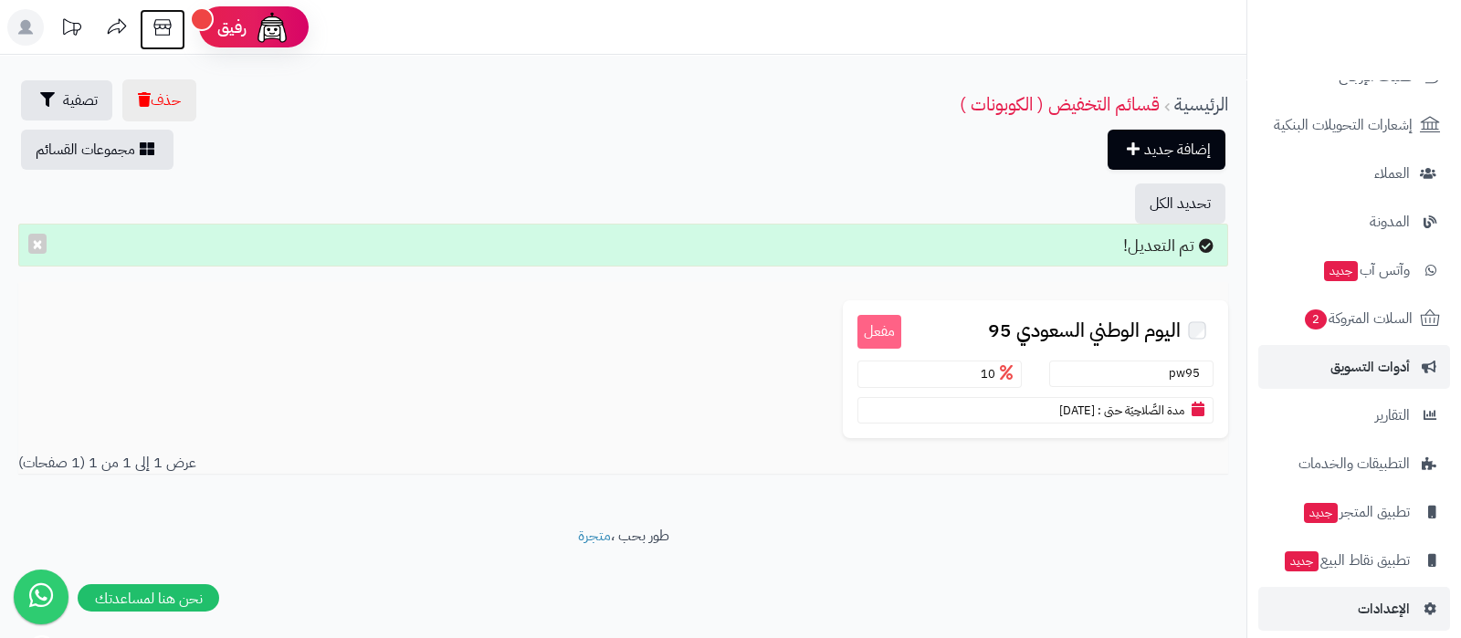
scroll to position [246, 0]
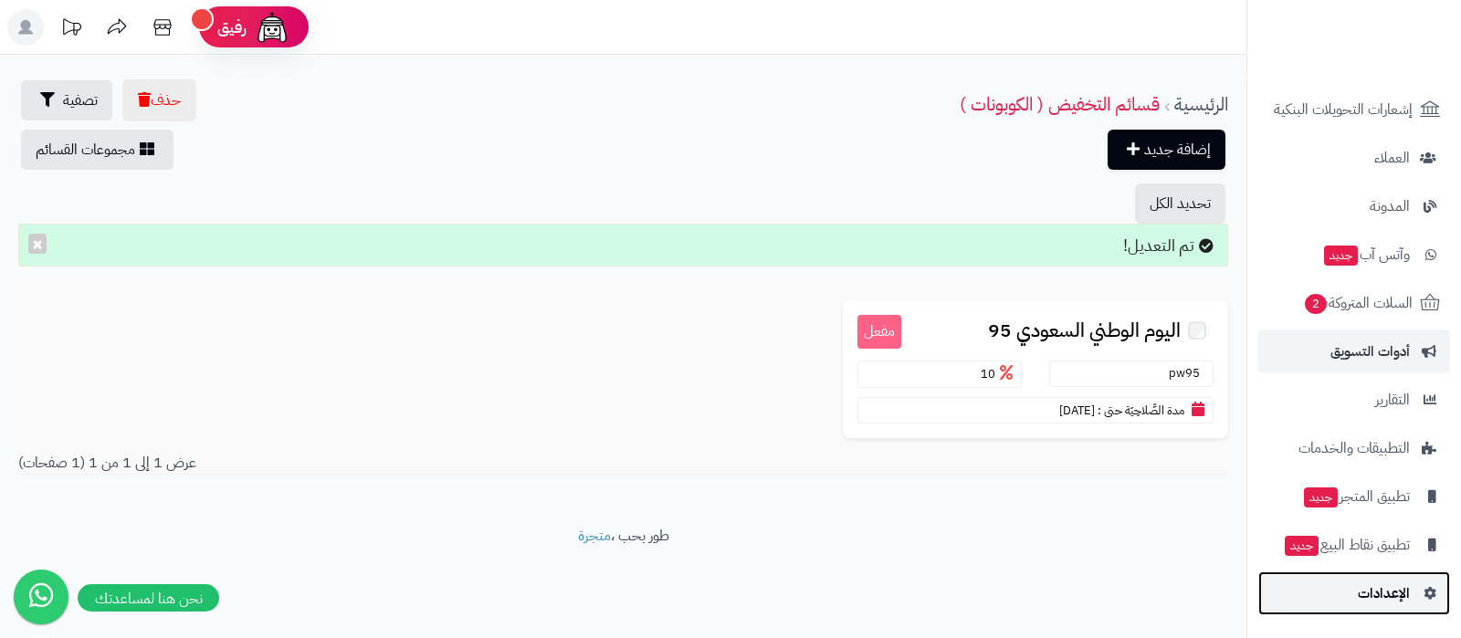
click at [1384, 595] on span "الإعدادات" at bounding box center [1384, 594] width 52 height 26
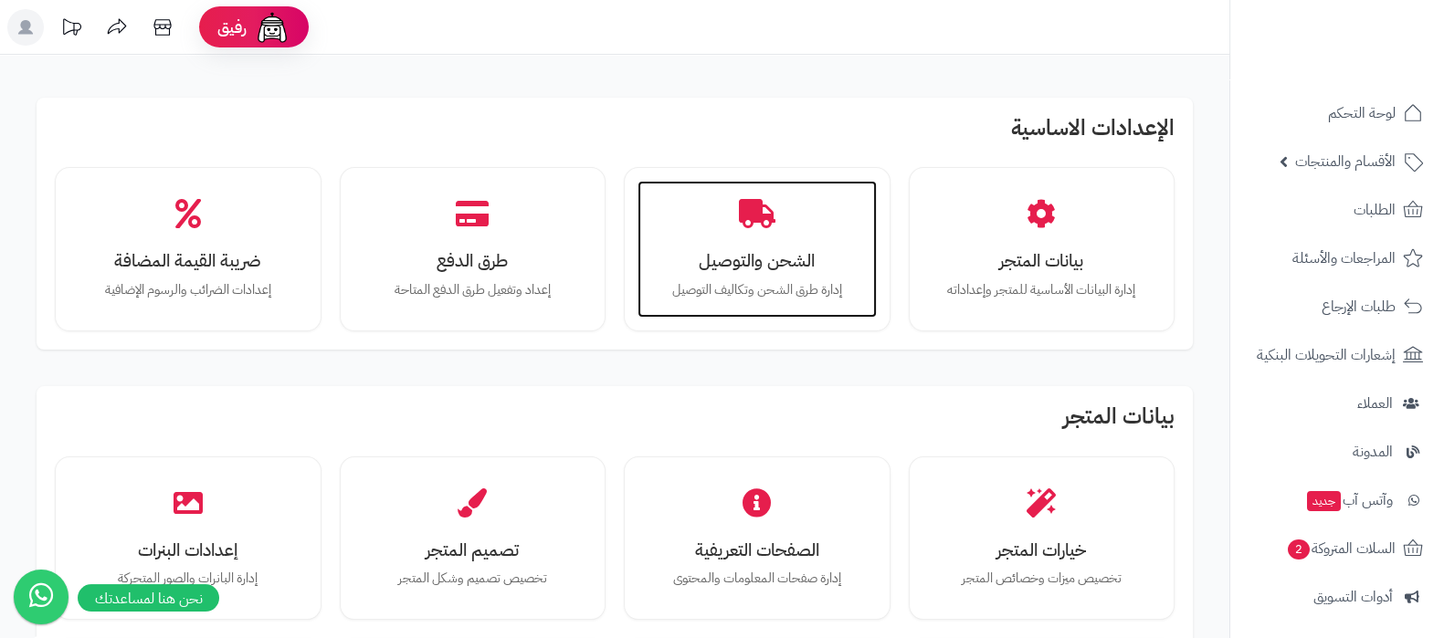
click at [746, 270] on h3 "الشحن والتوصيل" at bounding box center [757, 260] width 203 height 19
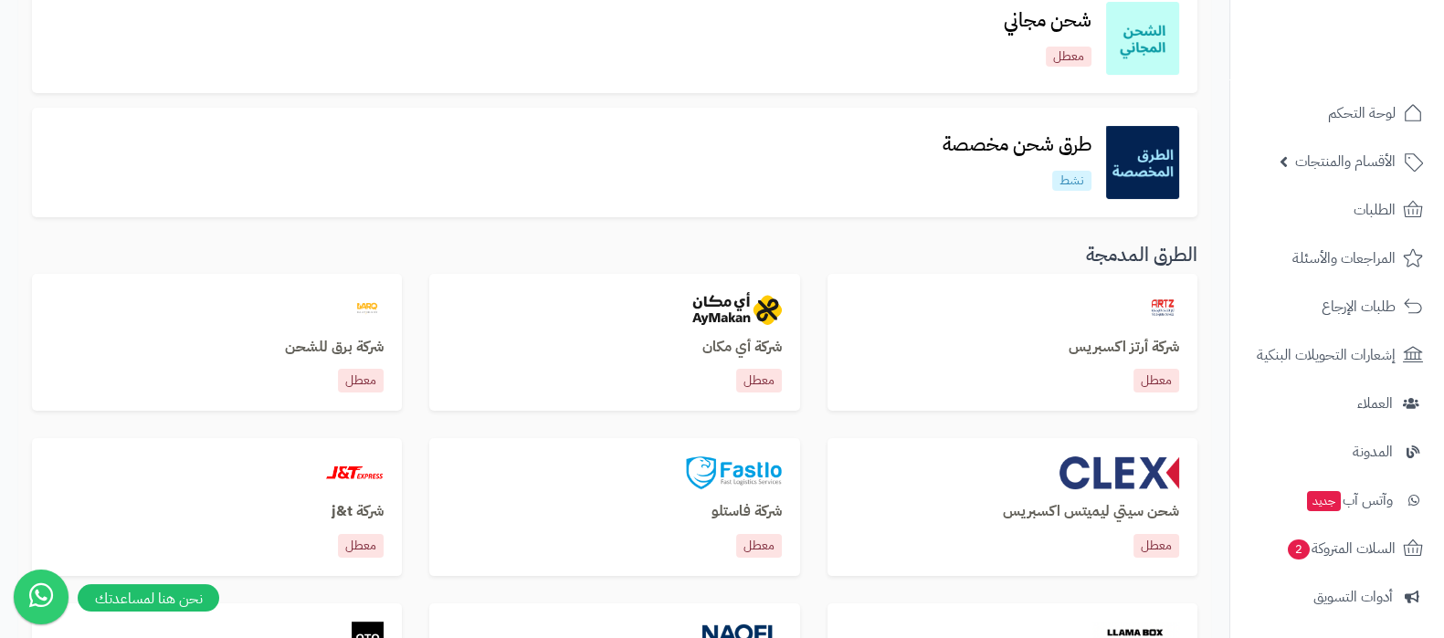
scroll to position [227, 0]
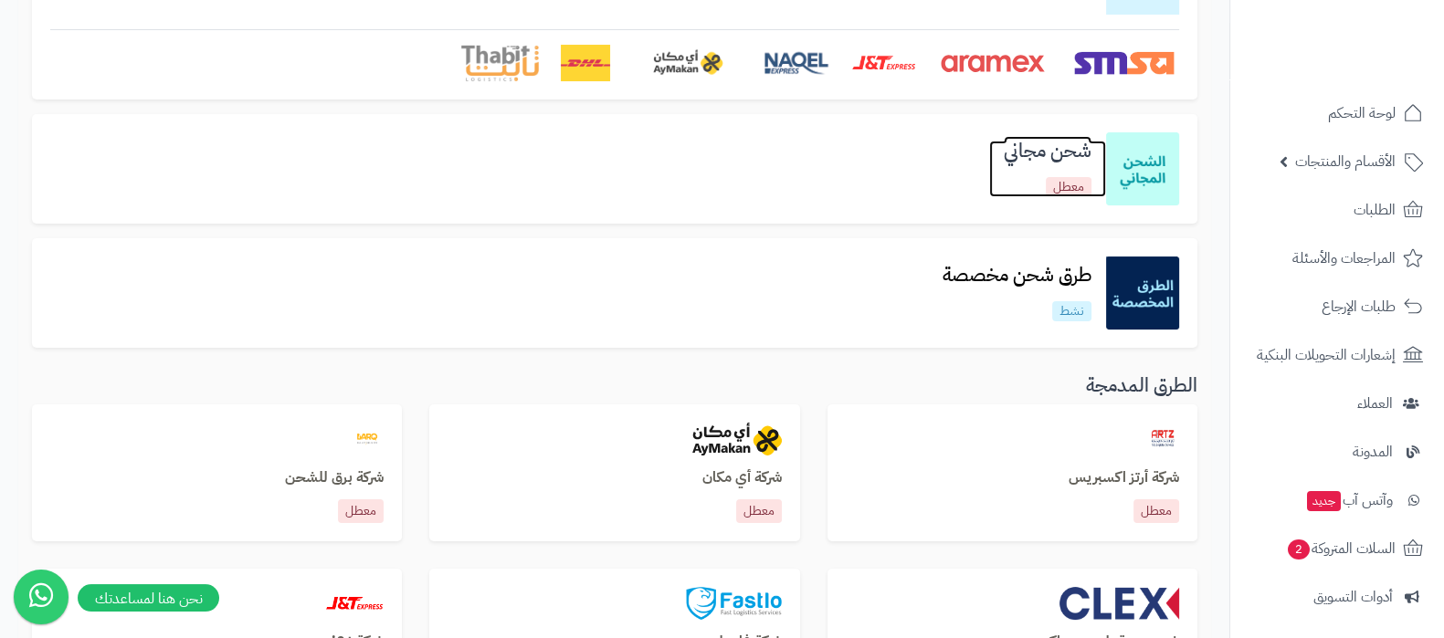
click at [1021, 162] on h3 "شحن مجاني" at bounding box center [1047, 151] width 117 height 21
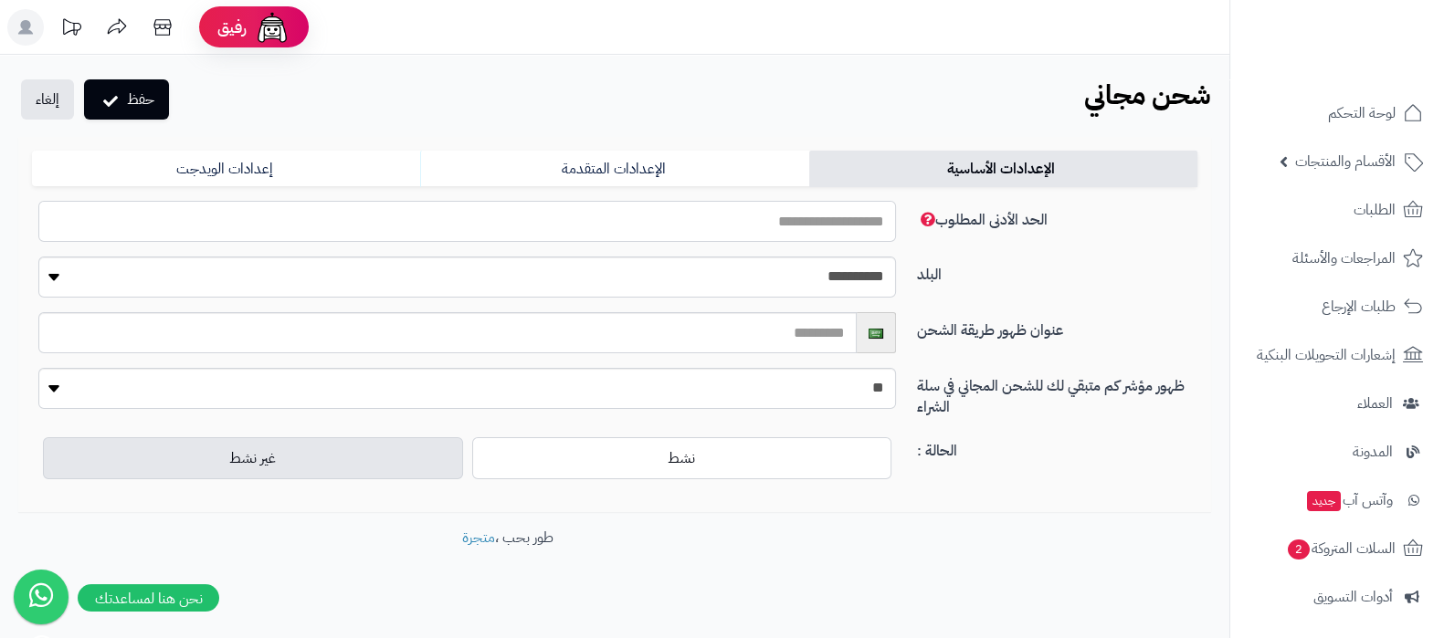
click at [863, 216] on input "***" at bounding box center [467, 221] width 858 height 41
click at [1089, 312] on label "عنوان ظهور طريقة الشحن" at bounding box center [1057, 326] width 295 height 29
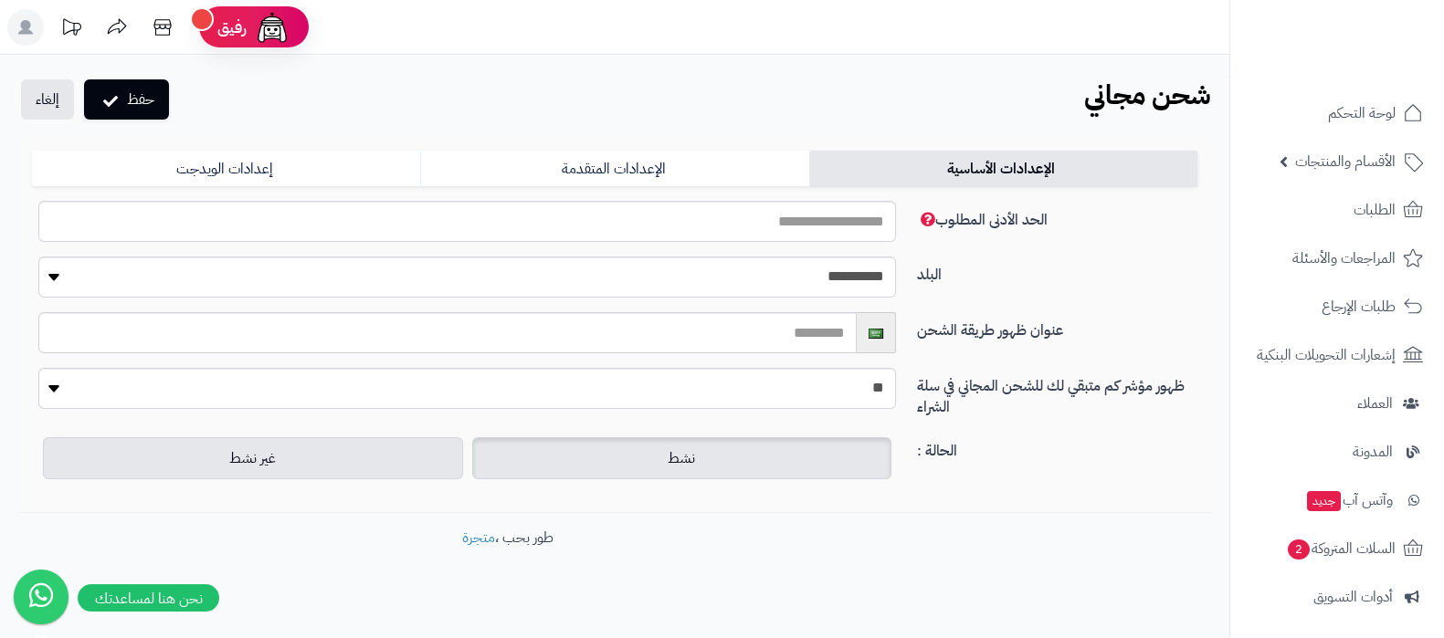
click at [710, 452] on label "نشط" at bounding box center [682, 458] width 420 height 42
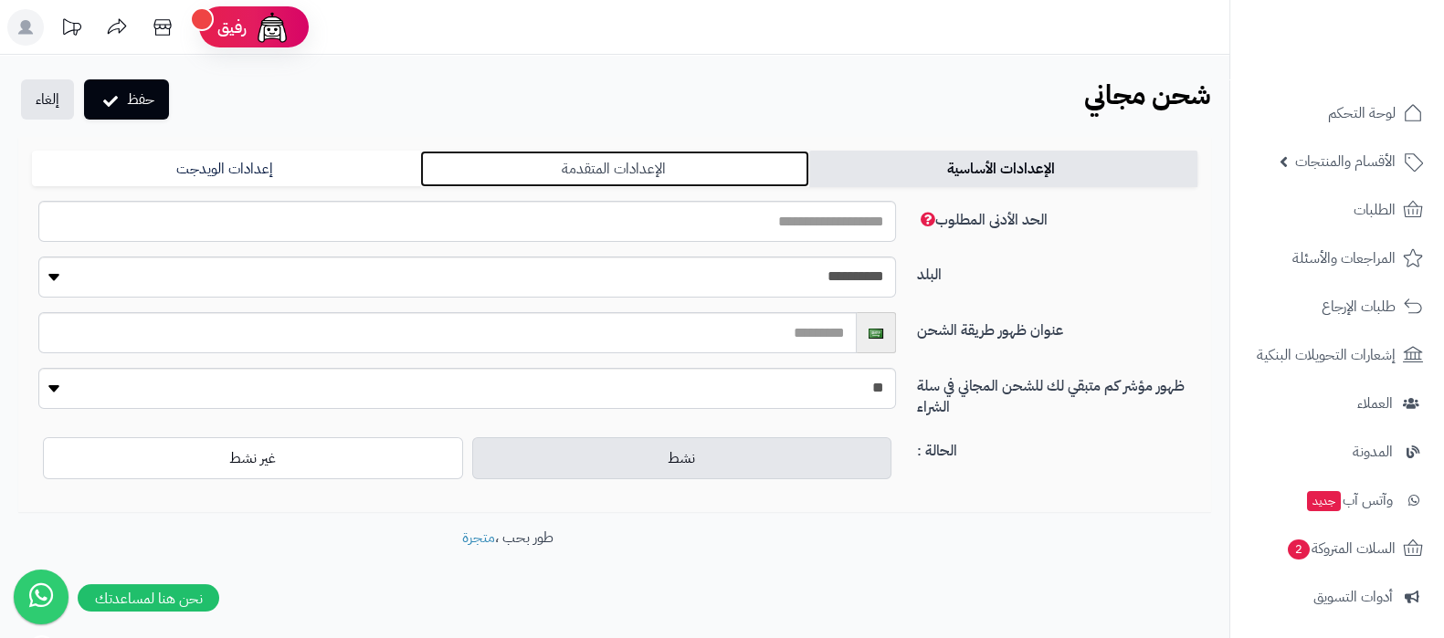
click at [650, 175] on link "الإعدادات المتقدمة" at bounding box center [614, 169] width 388 height 37
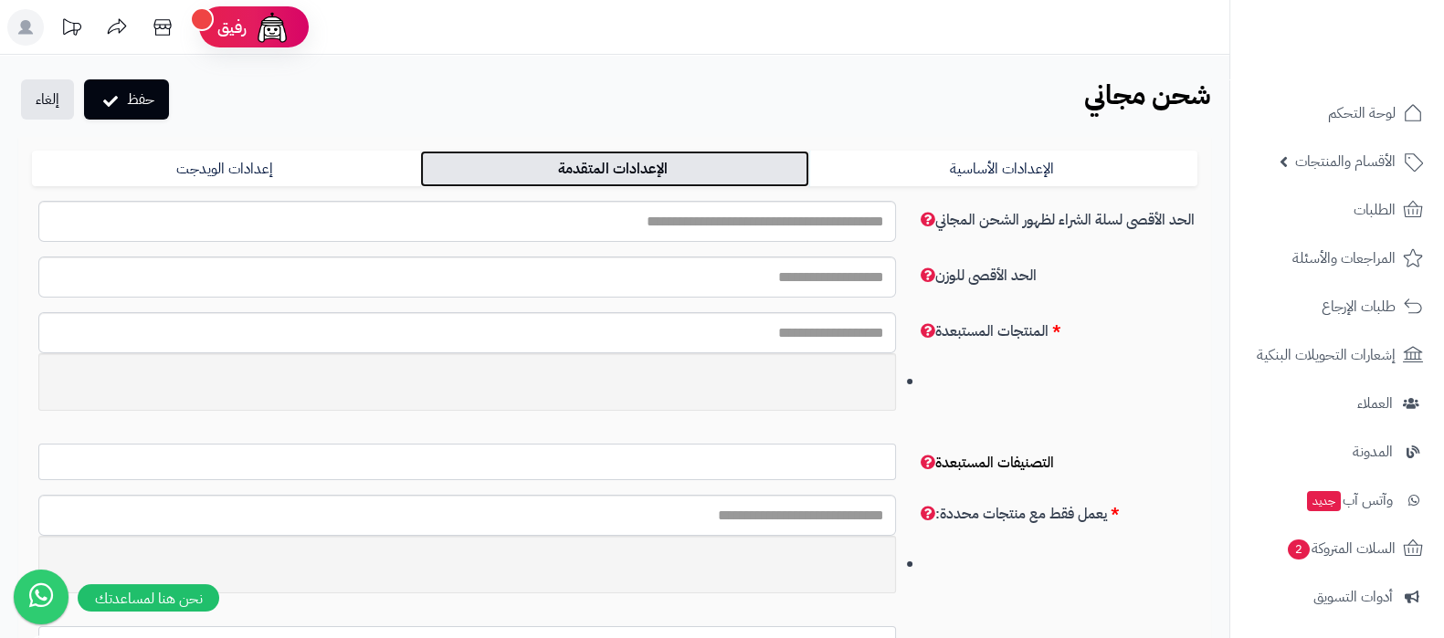
scroll to position [330, 0]
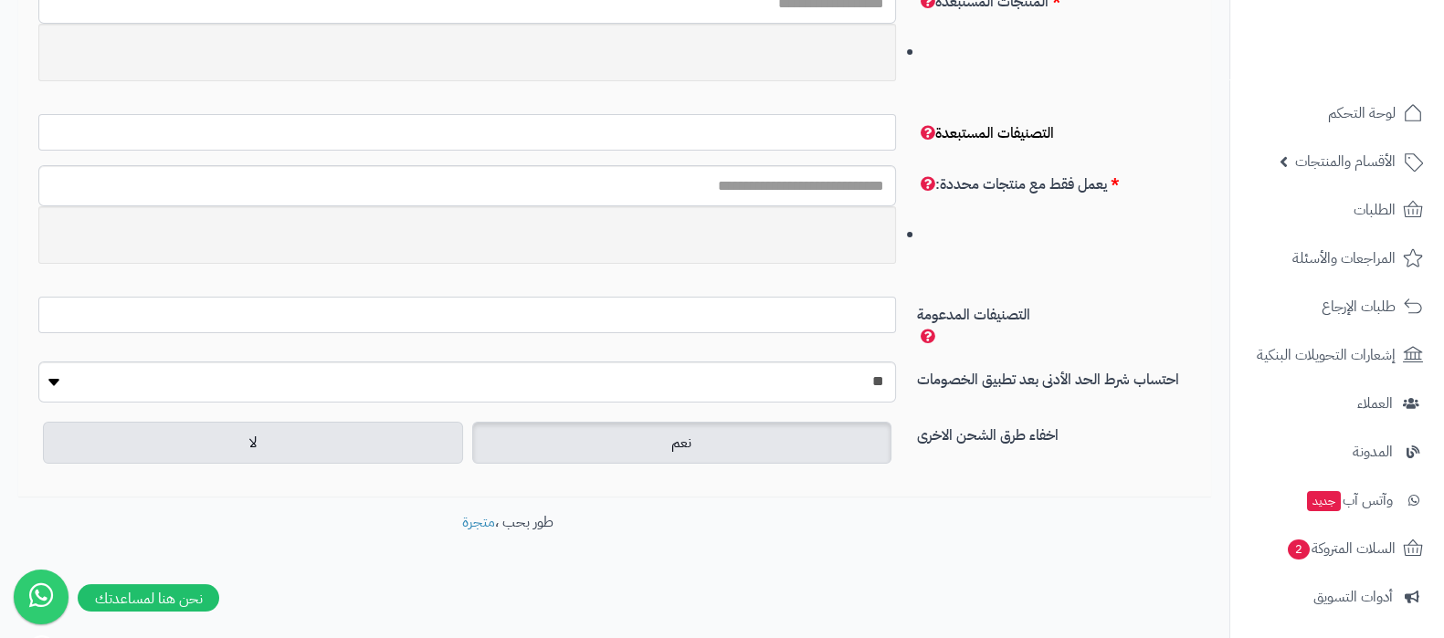
click at [771, 438] on label "نعم" at bounding box center [682, 443] width 420 height 42
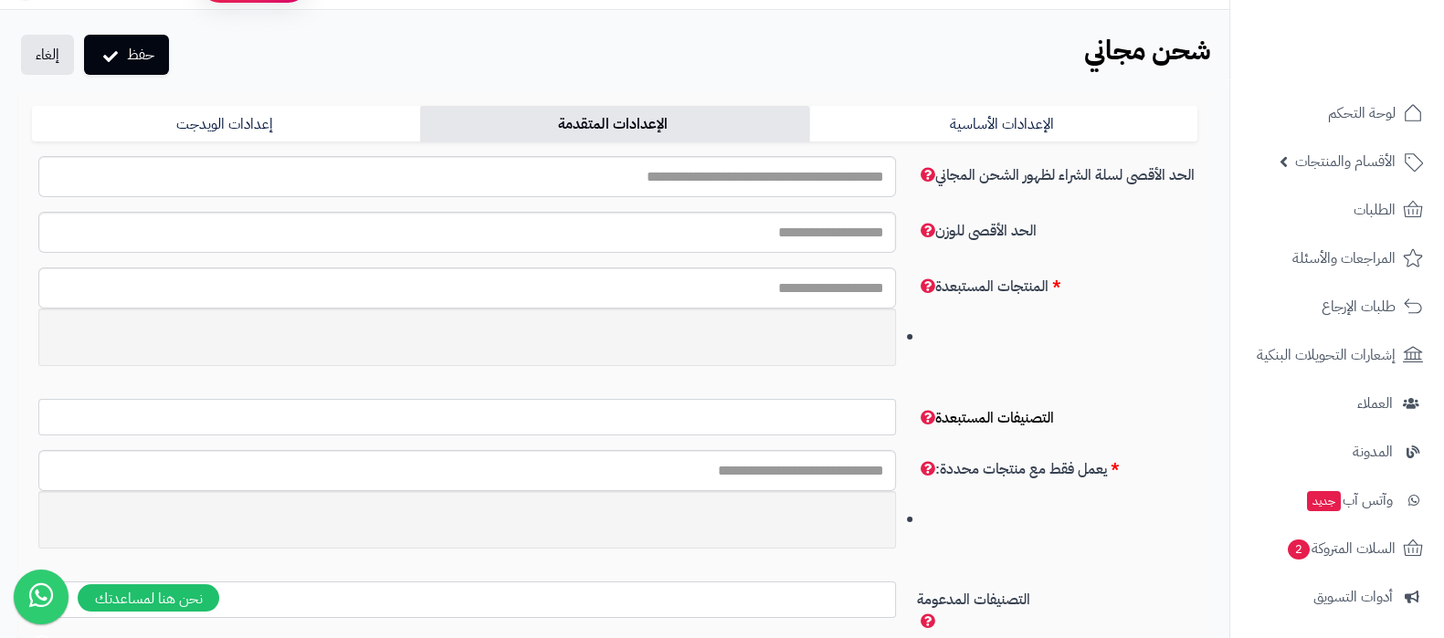
scroll to position [0, 0]
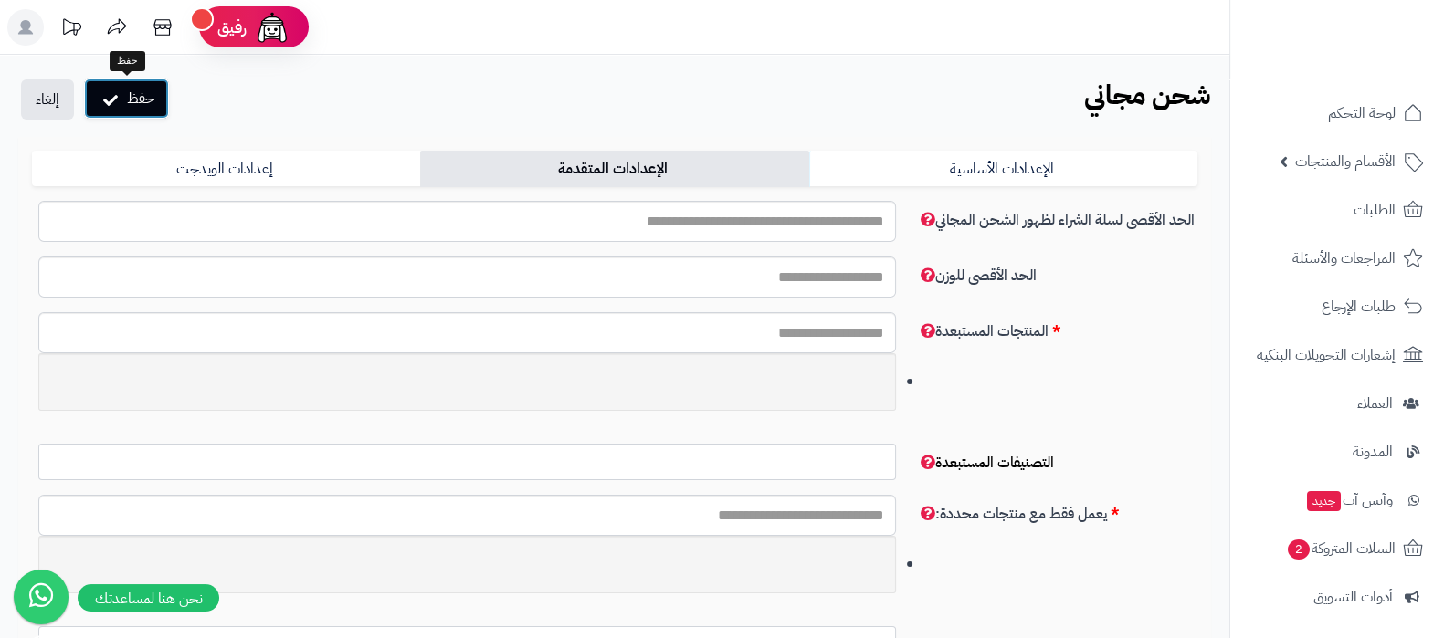
click at [132, 90] on button "حفظ" at bounding box center [126, 99] width 85 height 40
